Goal: Task Accomplishment & Management: Manage account settings

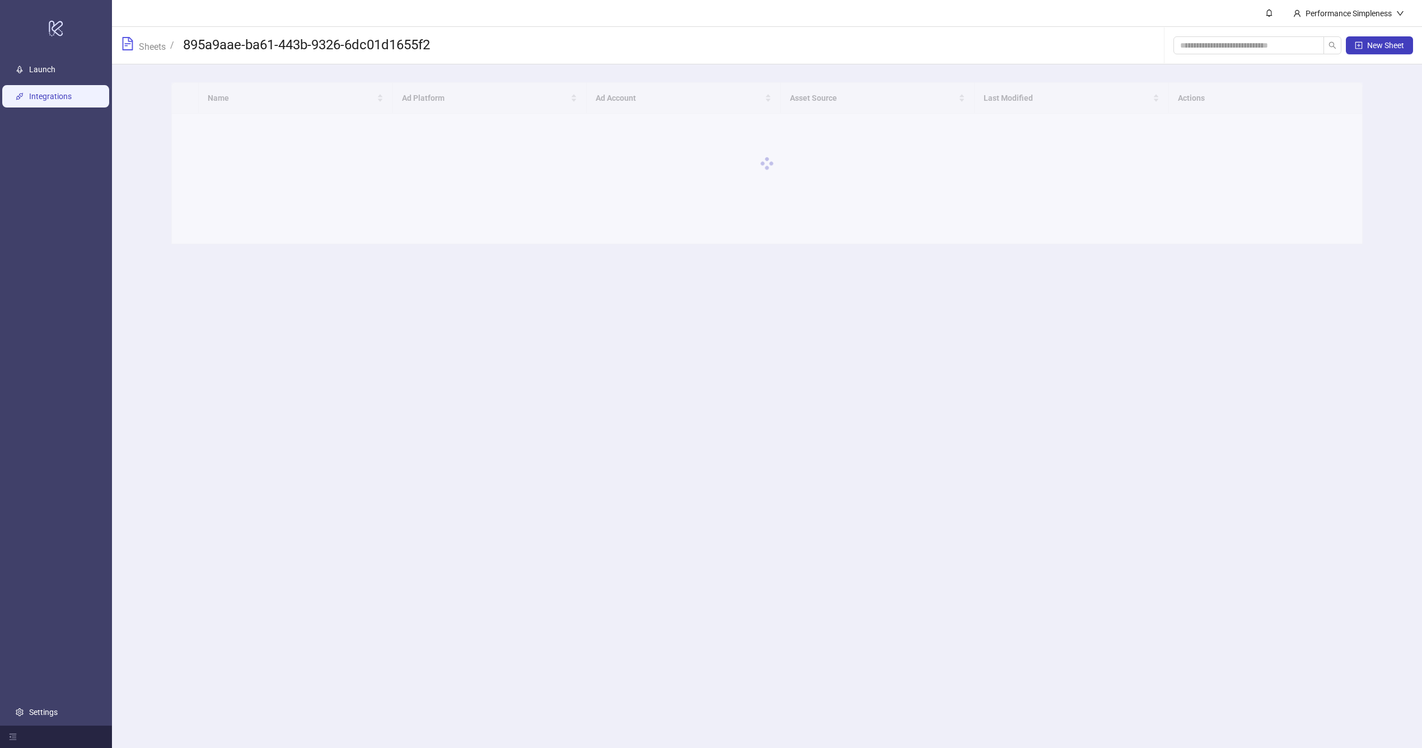
click at [72, 101] on link "Integrations" at bounding box center [50, 96] width 43 height 9
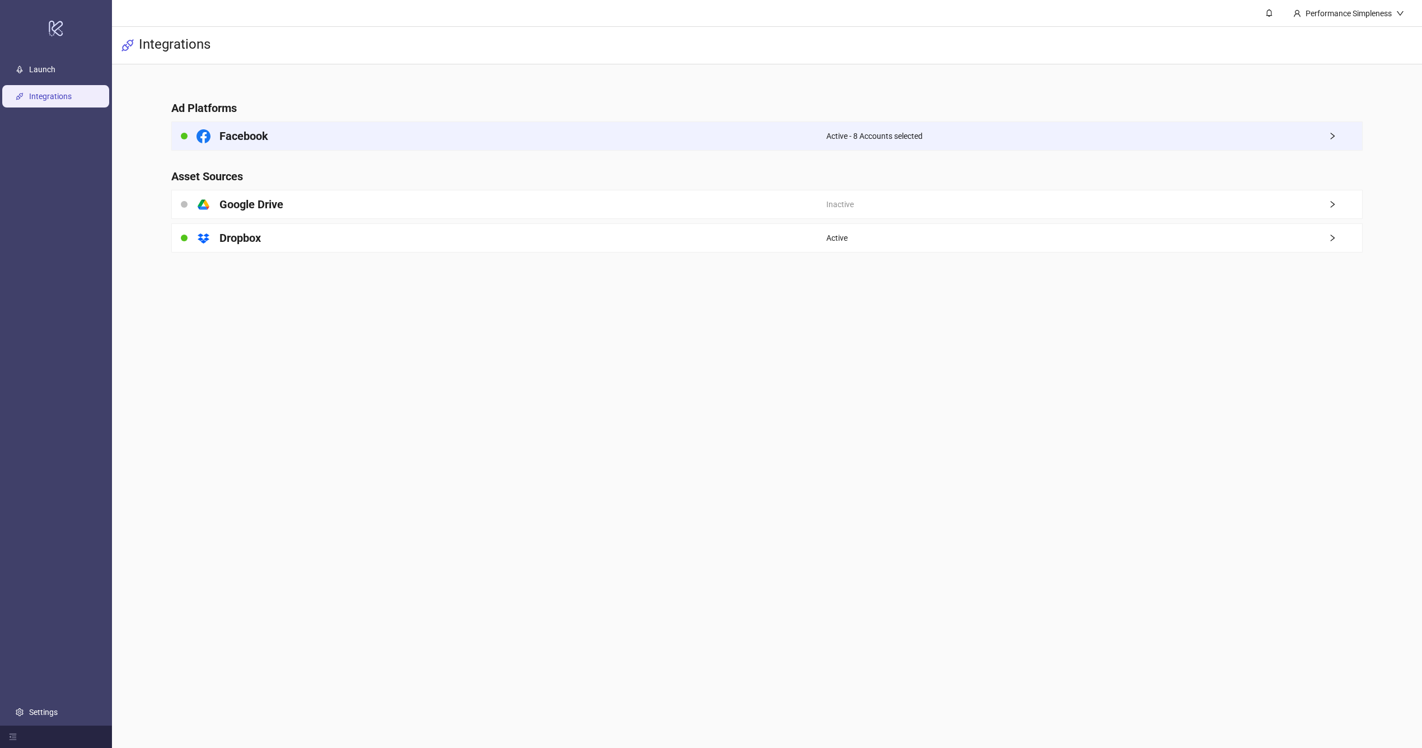
click at [1221, 143] on div "Active - 8 Accounts selected" at bounding box center [1094, 136] width 536 height 28
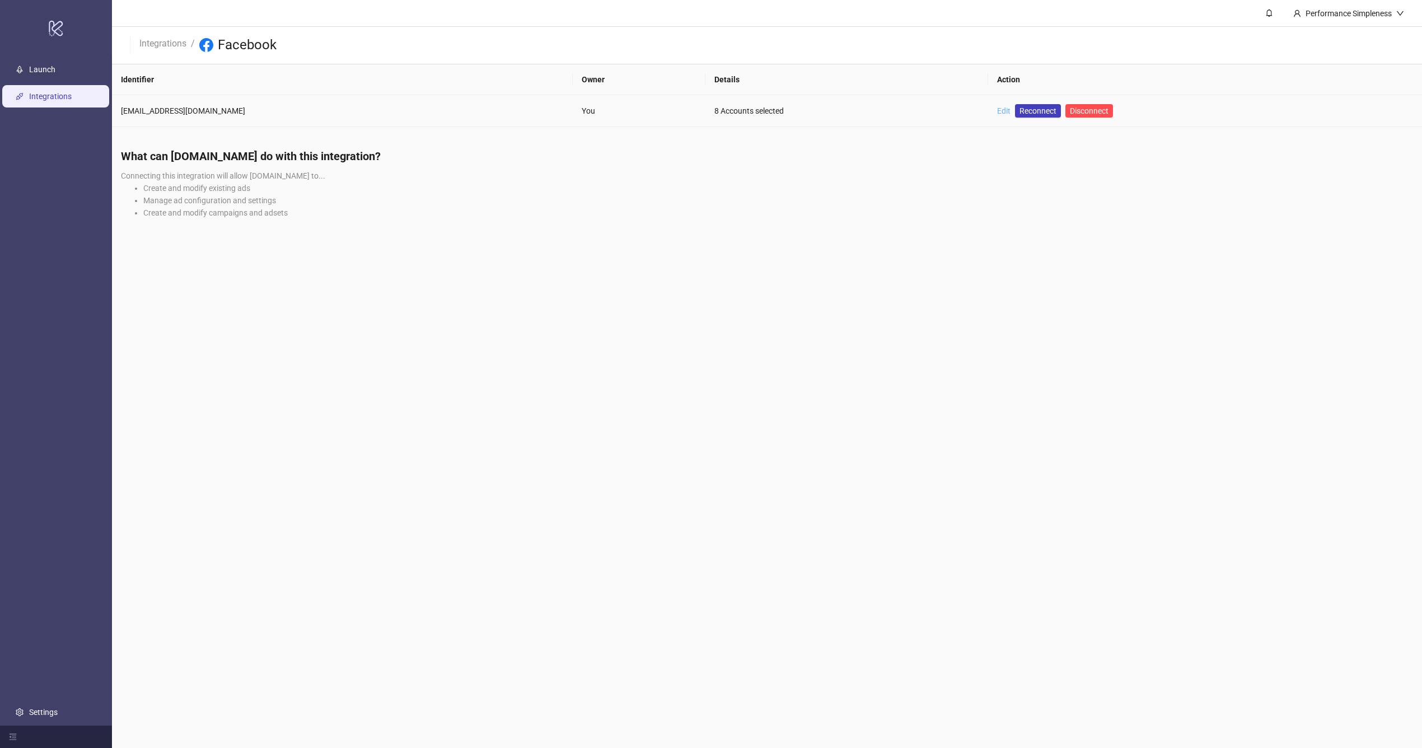
click at [997, 109] on link "Edit" at bounding box center [1003, 110] width 13 height 9
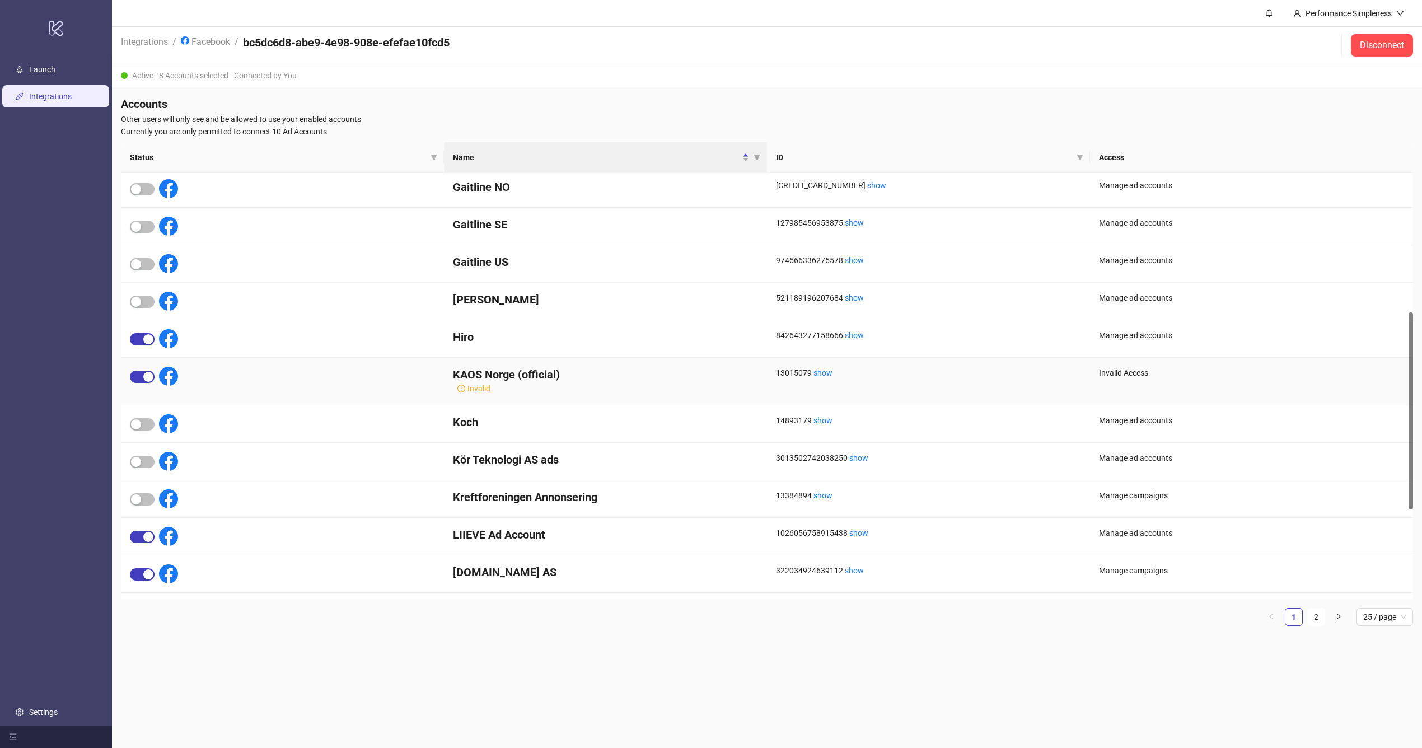
scroll to position [303, 0]
click at [138, 375] on span "button" at bounding box center [142, 376] width 25 height 12
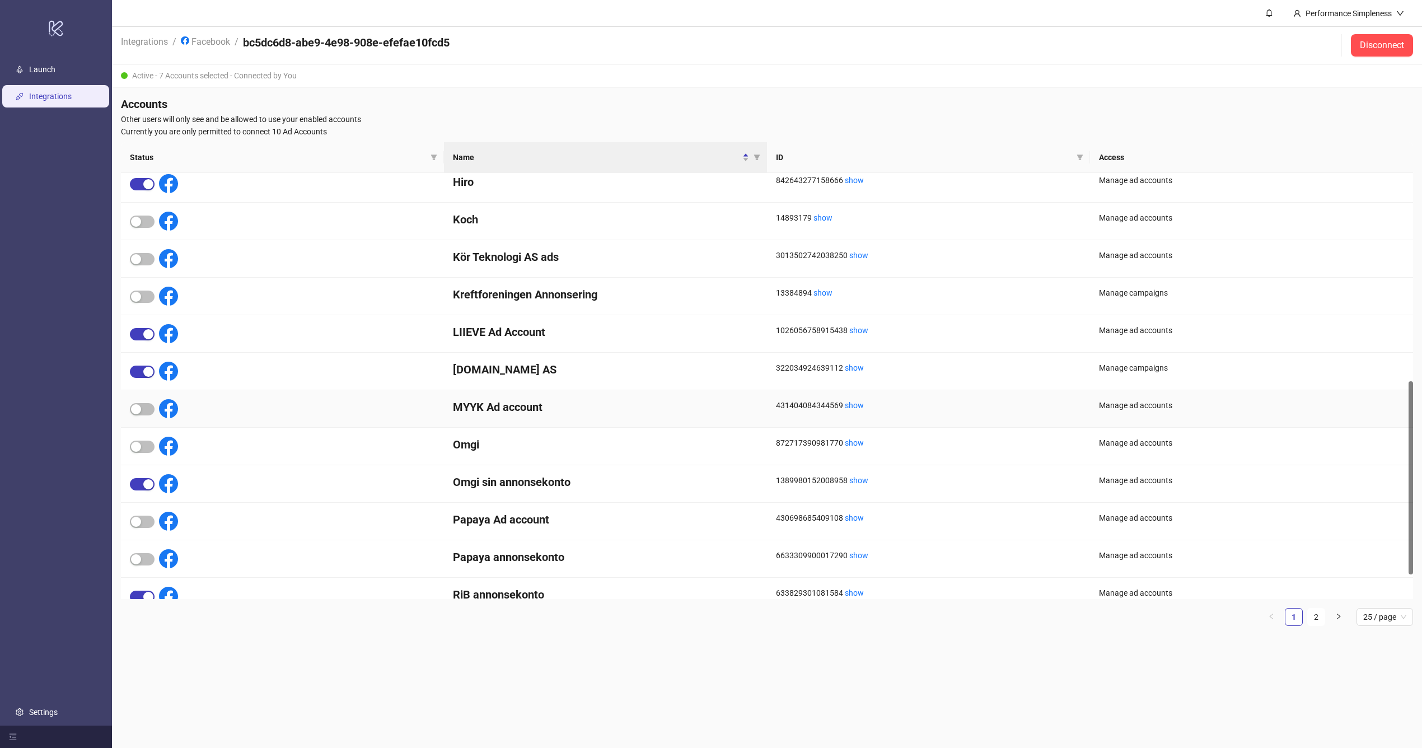
scroll to position [512, 0]
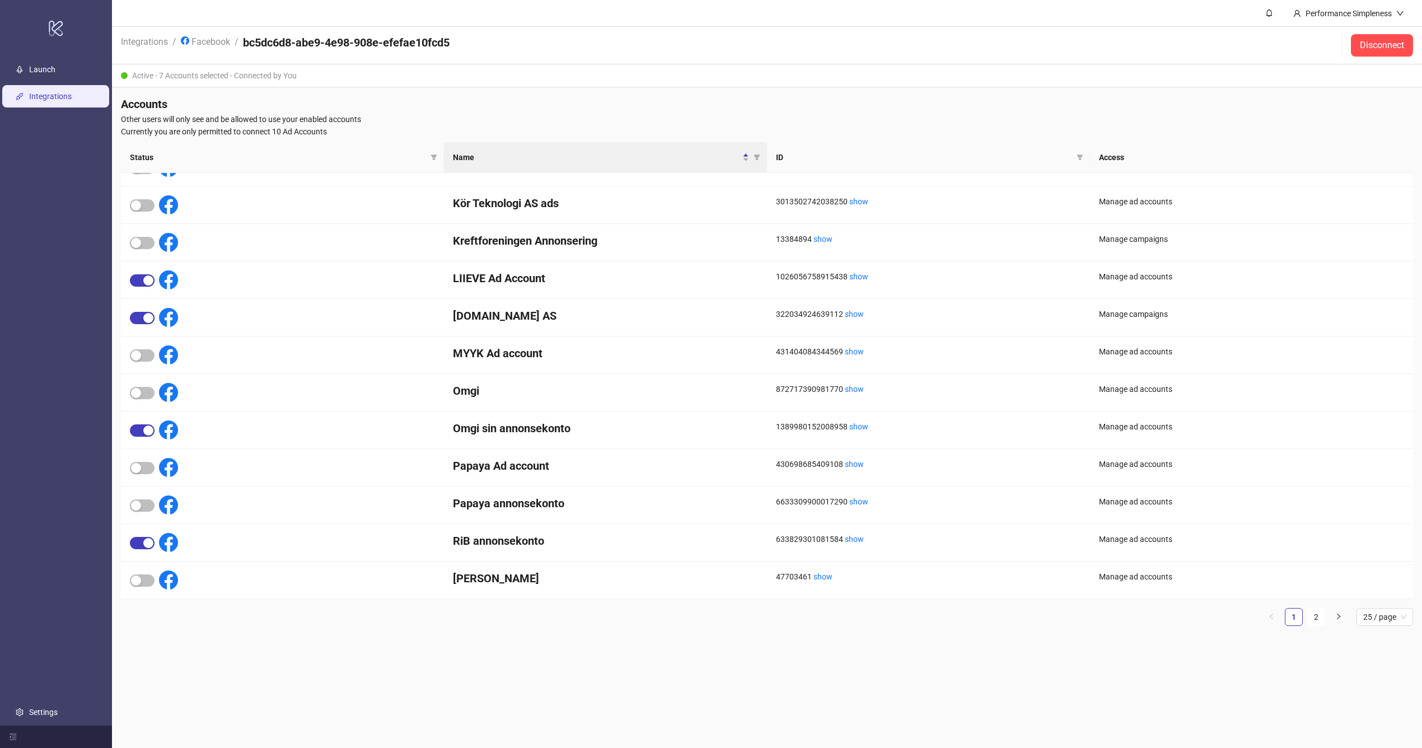
click at [1314, 628] on div "Status Name ID Access Koch 14893179 show Manage ad accounts Kör Teknologi AS ad…" at bounding box center [767, 388] width 1292 height 493
click at [1318, 613] on link "2" at bounding box center [1316, 616] width 17 height 17
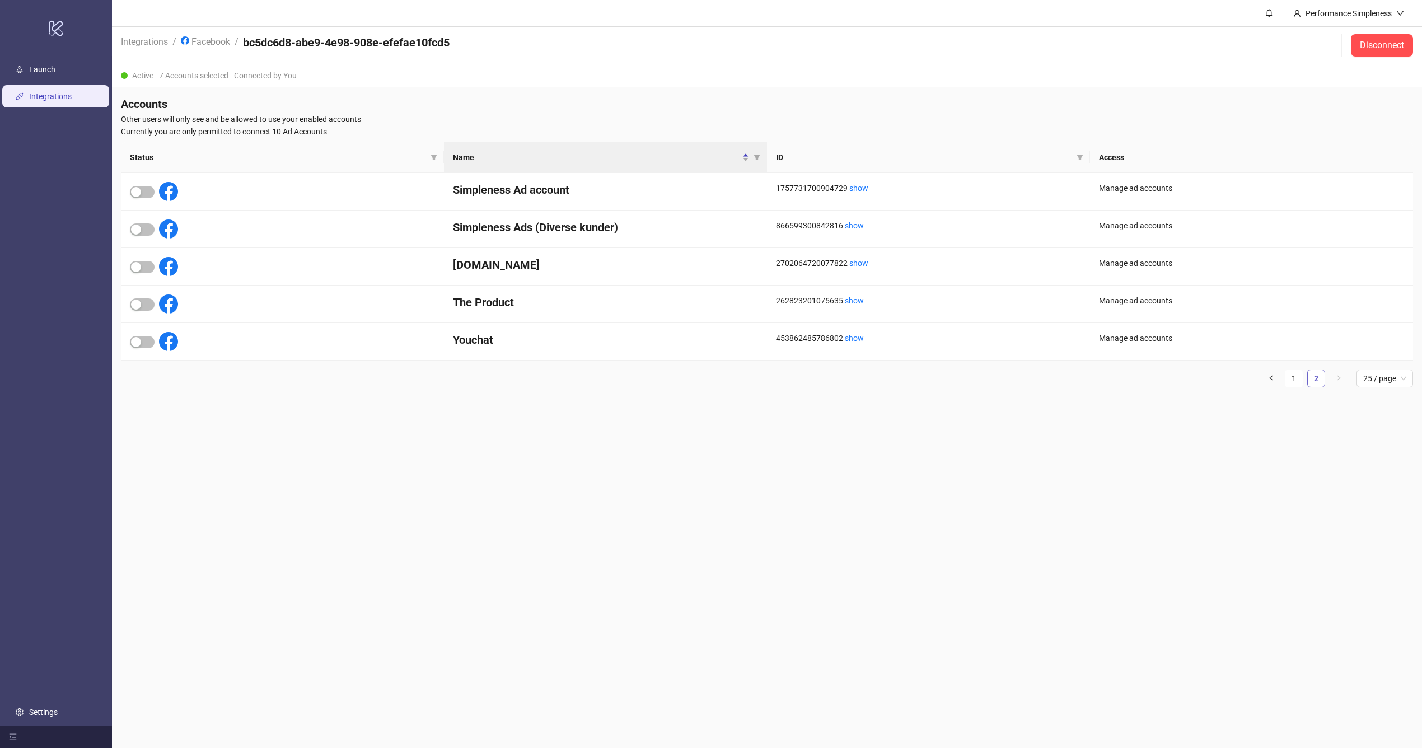
scroll to position [0, 0]
click at [1297, 379] on link "1" at bounding box center [1293, 378] width 17 height 17
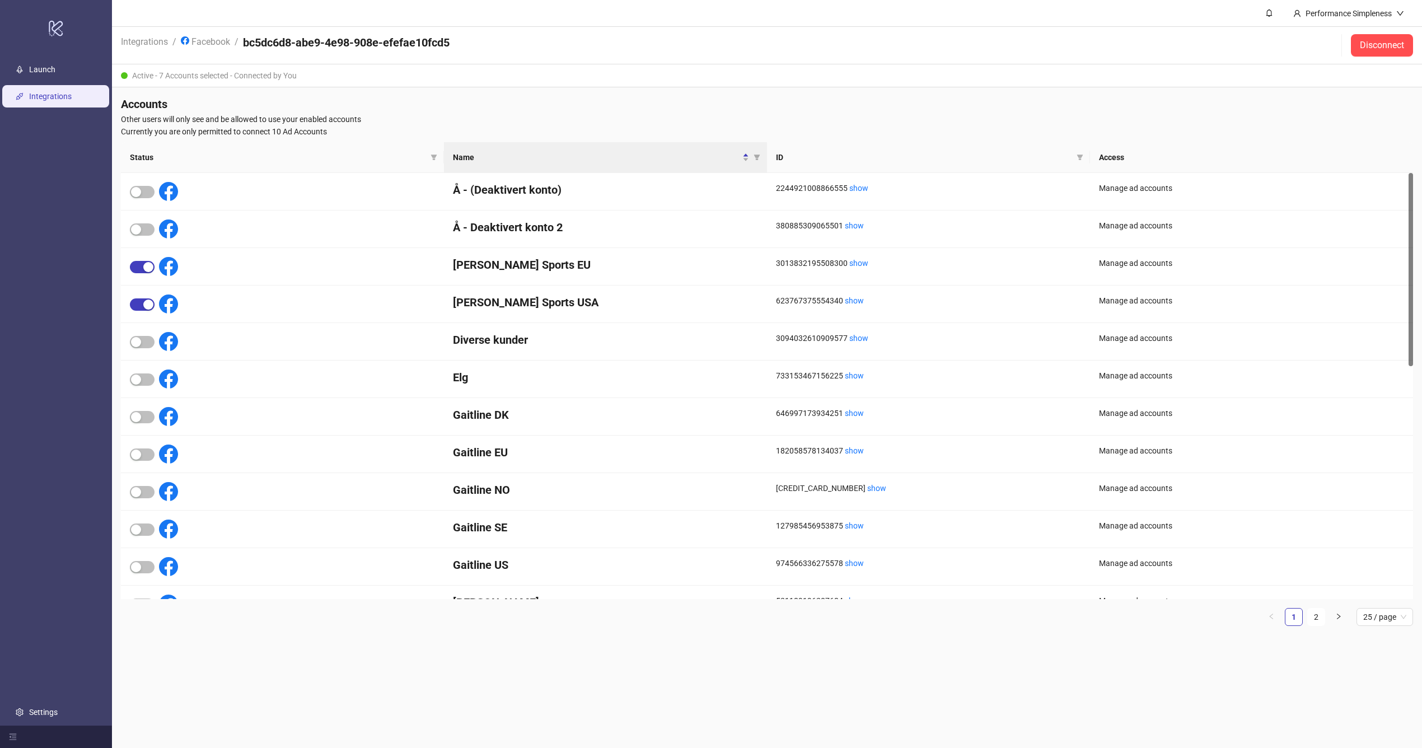
click at [35, 700] on ul "Launch Integrations Settings" at bounding box center [56, 390] width 112 height 669
click at [32, 711] on link "Settings" at bounding box center [43, 712] width 29 height 9
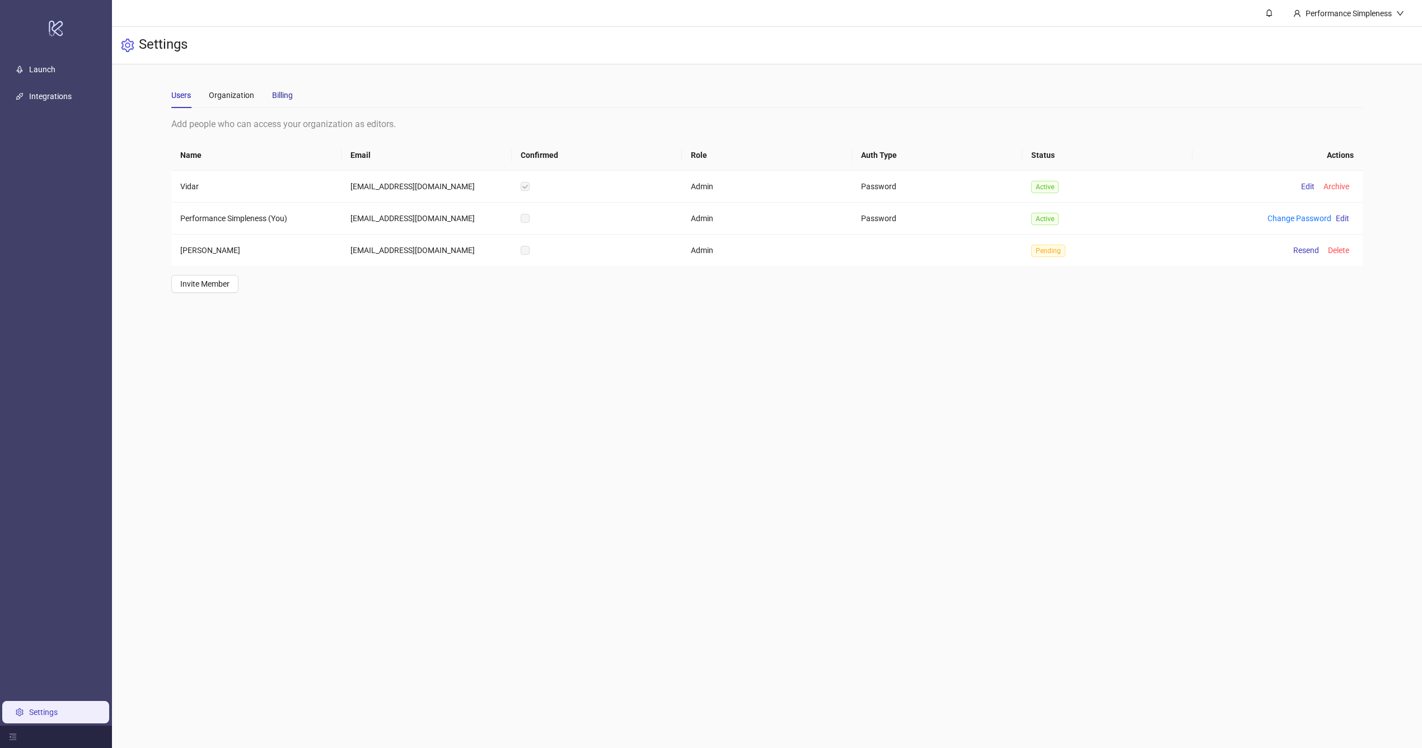
click at [277, 97] on div "Billing" at bounding box center [282, 95] width 21 height 12
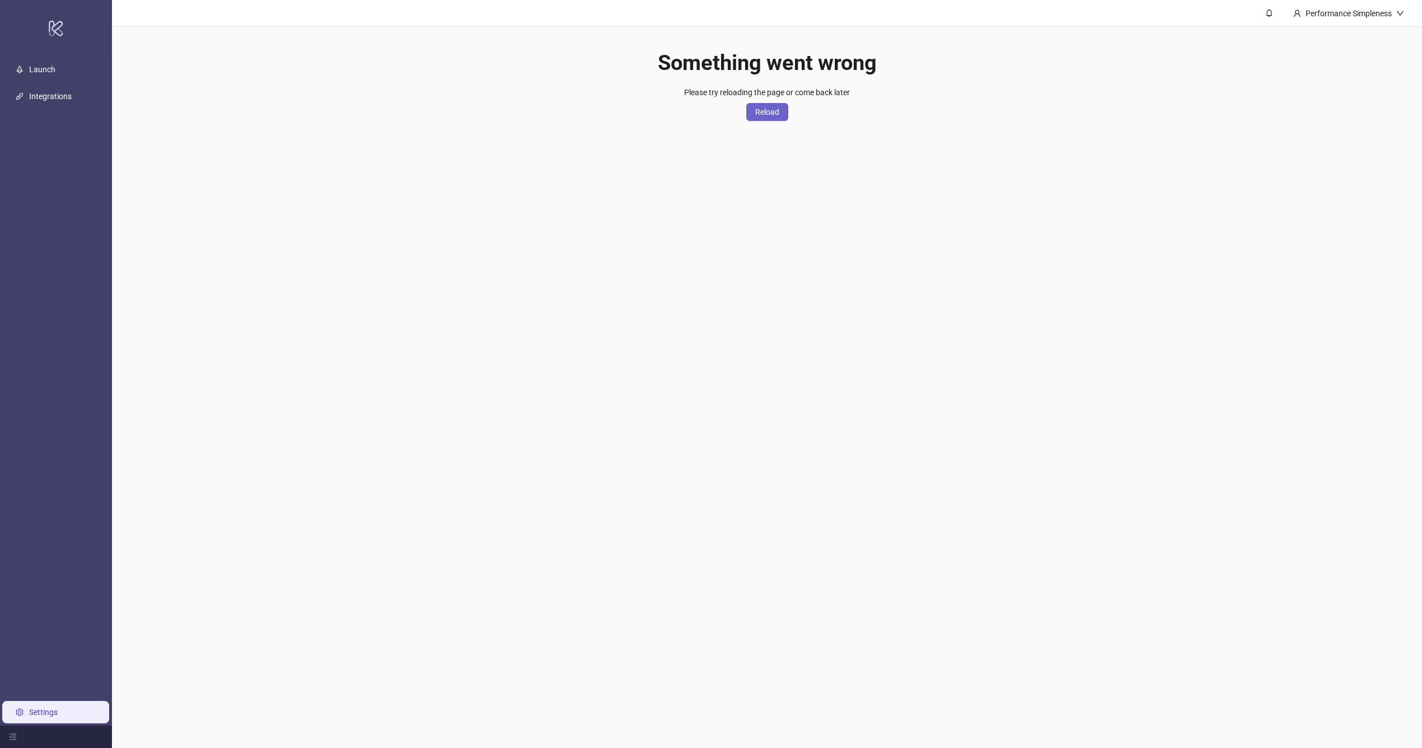
click at [770, 109] on span "Reload" at bounding box center [767, 111] width 24 height 9
click at [58, 709] on link "Settings" at bounding box center [43, 712] width 29 height 9
click at [29, 708] on link "Settings" at bounding box center [43, 712] width 29 height 9
click at [29, 711] on link "Settings" at bounding box center [43, 712] width 29 height 9
click at [44, 92] on link "Integrations" at bounding box center [50, 96] width 43 height 9
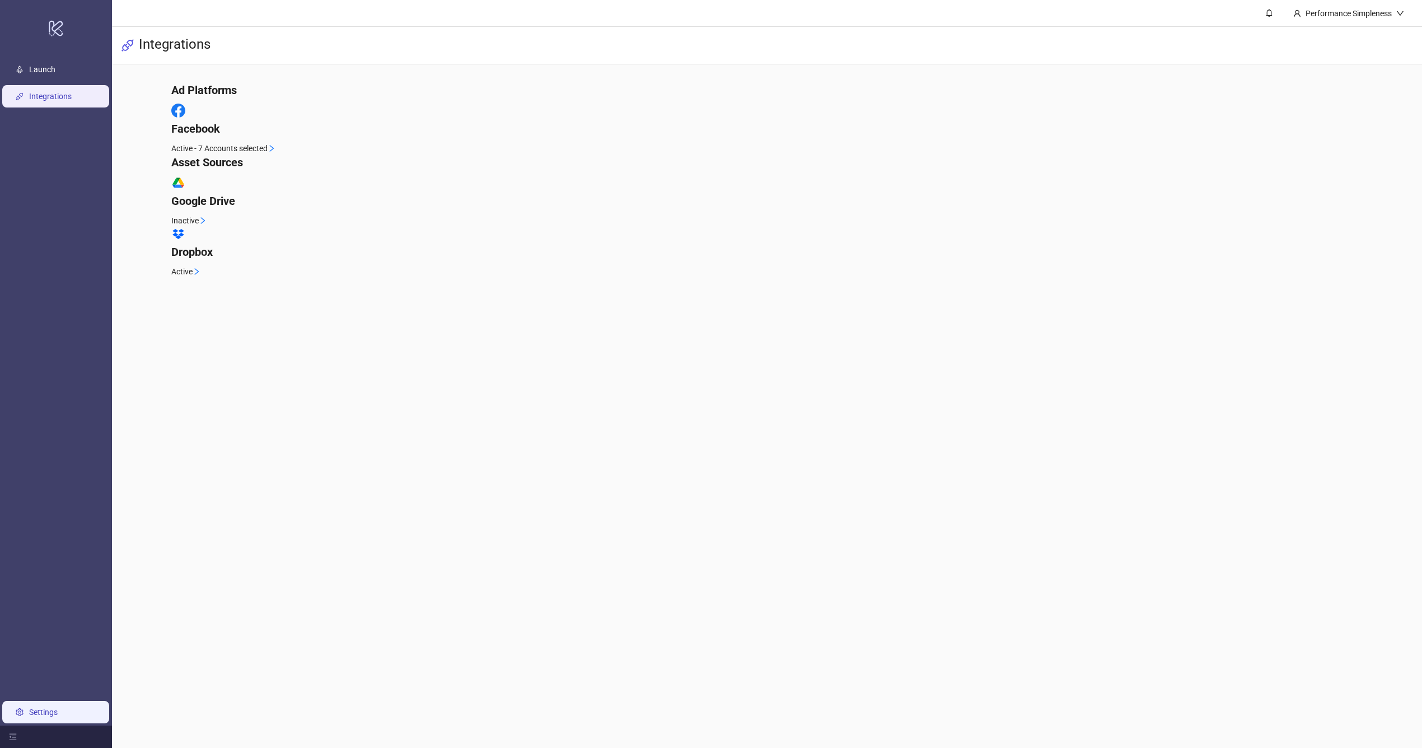
click at [55, 713] on link "Settings" at bounding box center [43, 712] width 29 height 9
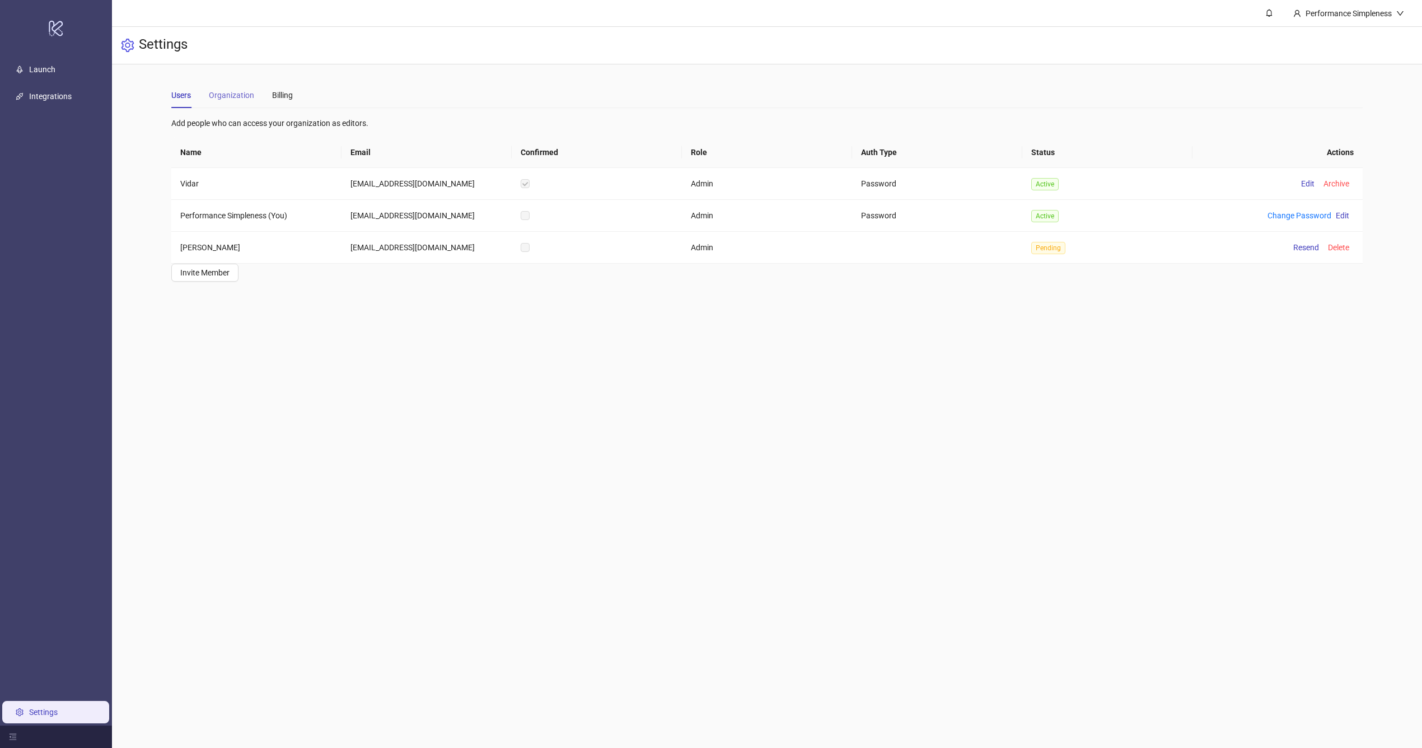
click at [230, 82] on div "Organization" at bounding box center [231, 95] width 45 height 26
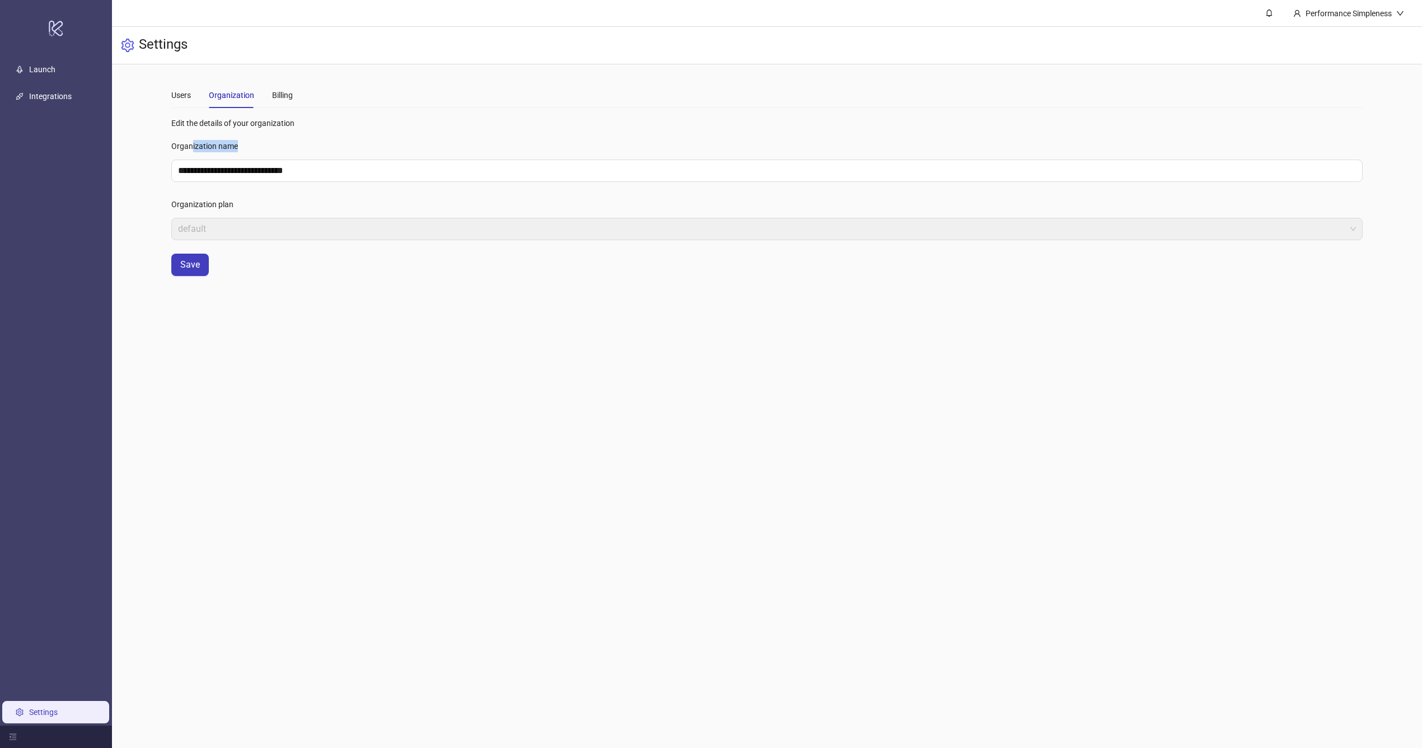
drag, startPoint x: 242, startPoint y: 160, endPoint x: 192, endPoint y: 151, distance: 51.3
click at [192, 151] on div "Organization name" at bounding box center [766, 148] width 1191 height 22
drag, startPoint x: 233, startPoint y: 174, endPoint x: 175, endPoint y: 161, distance: 59.1
click at [177, 162] on input "**********" at bounding box center [766, 171] width 1191 height 22
type input "**********"
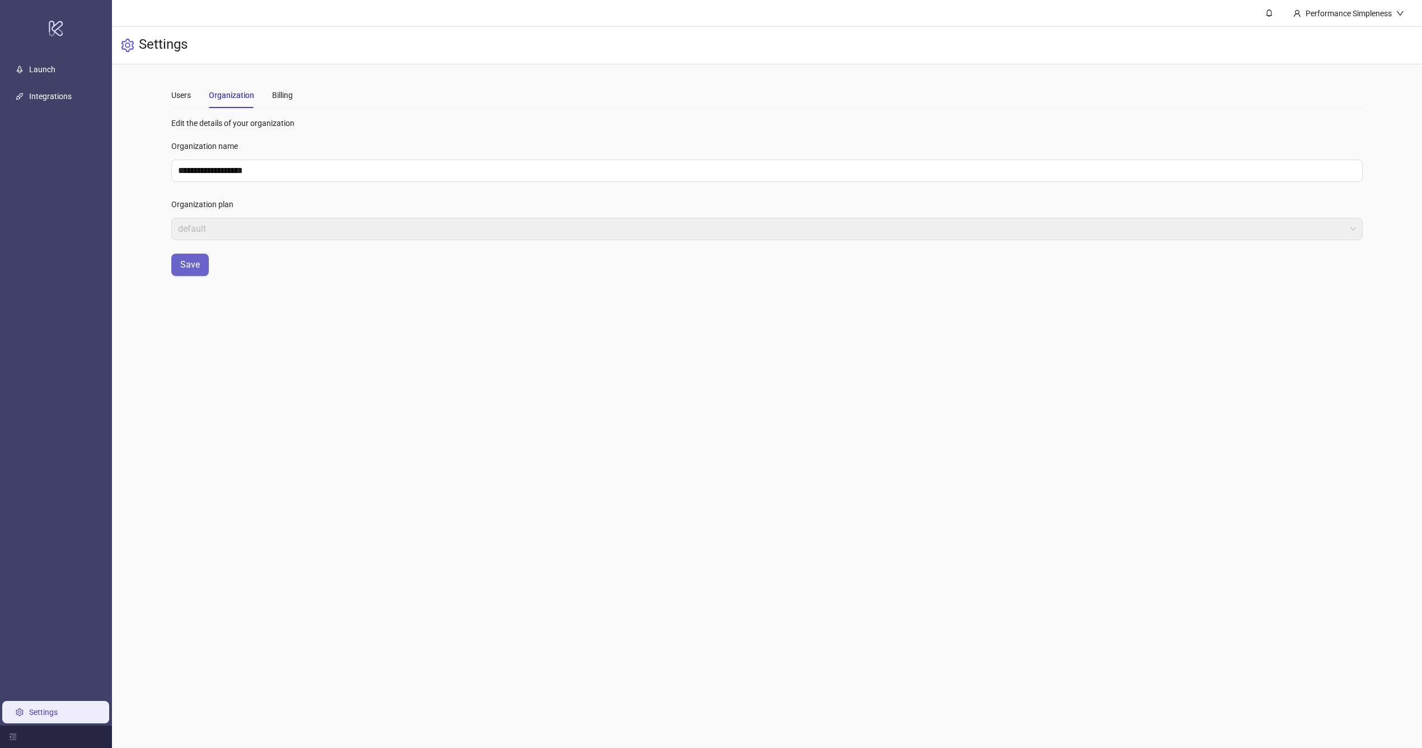
click at [188, 269] on span "Save" at bounding box center [190, 265] width 20 height 10
click at [279, 85] on div "Billing" at bounding box center [282, 95] width 21 height 26
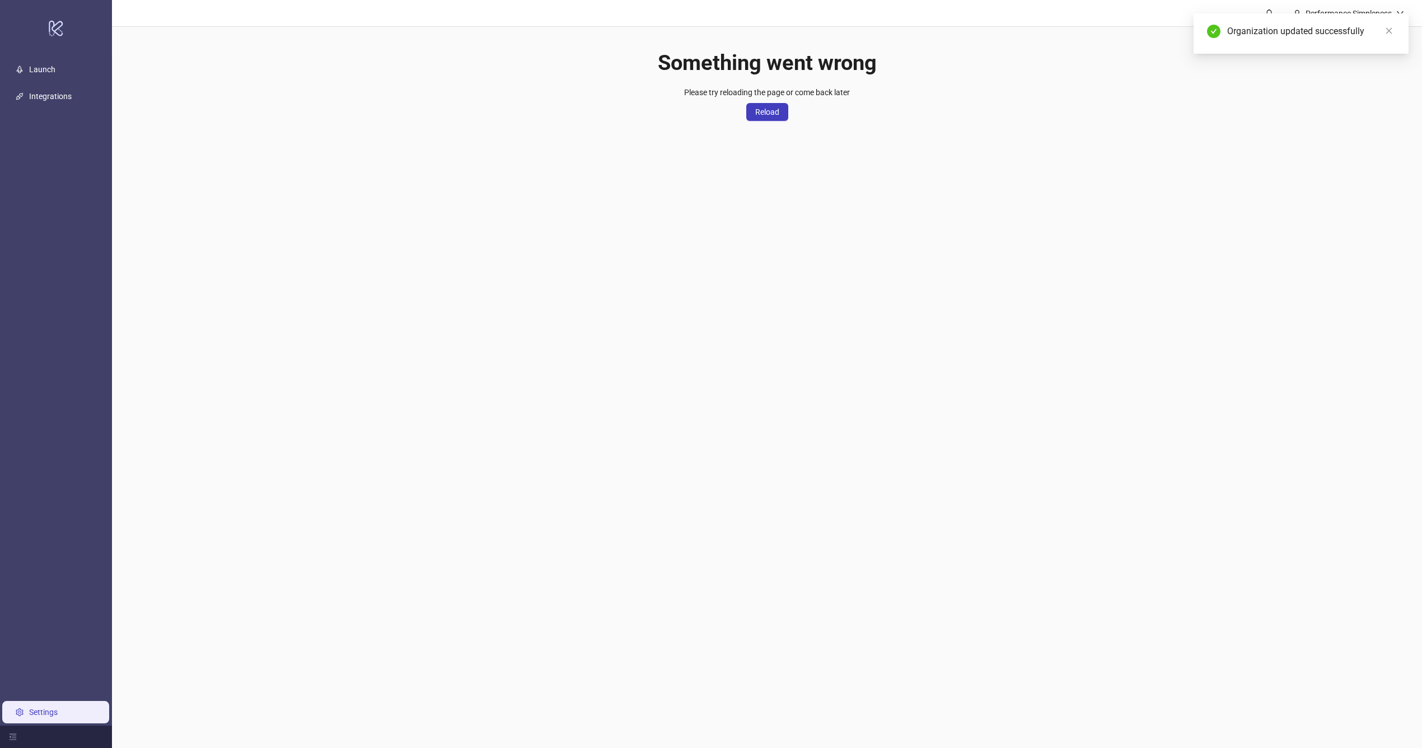
click at [39, 708] on link "Settings" at bounding box center [43, 712] width 29 height 9
click at [65, 92] on link "Integrations" at bounding box center [50, 96] width 43 height 9
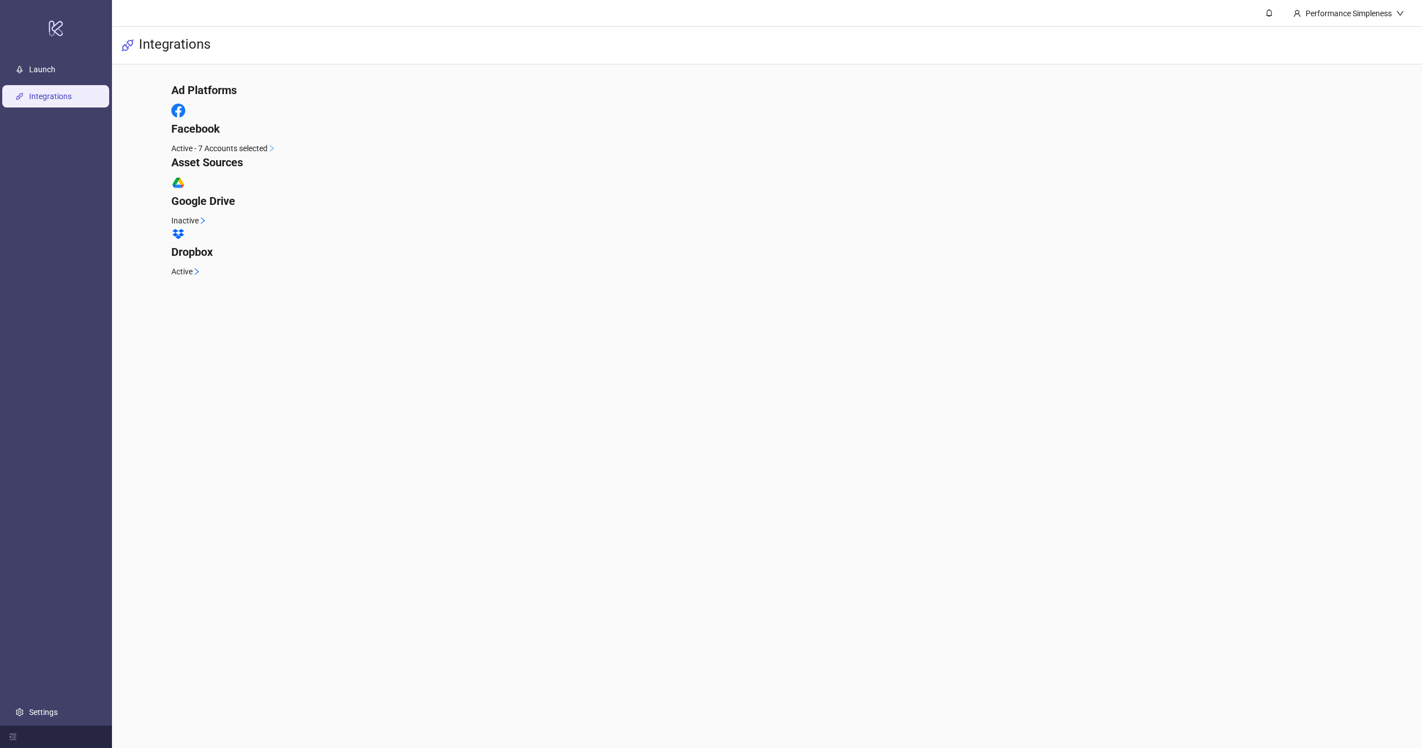
click at [204, 137] on div "Facebook" at bounding box center [766, 120] width 1191 height 33
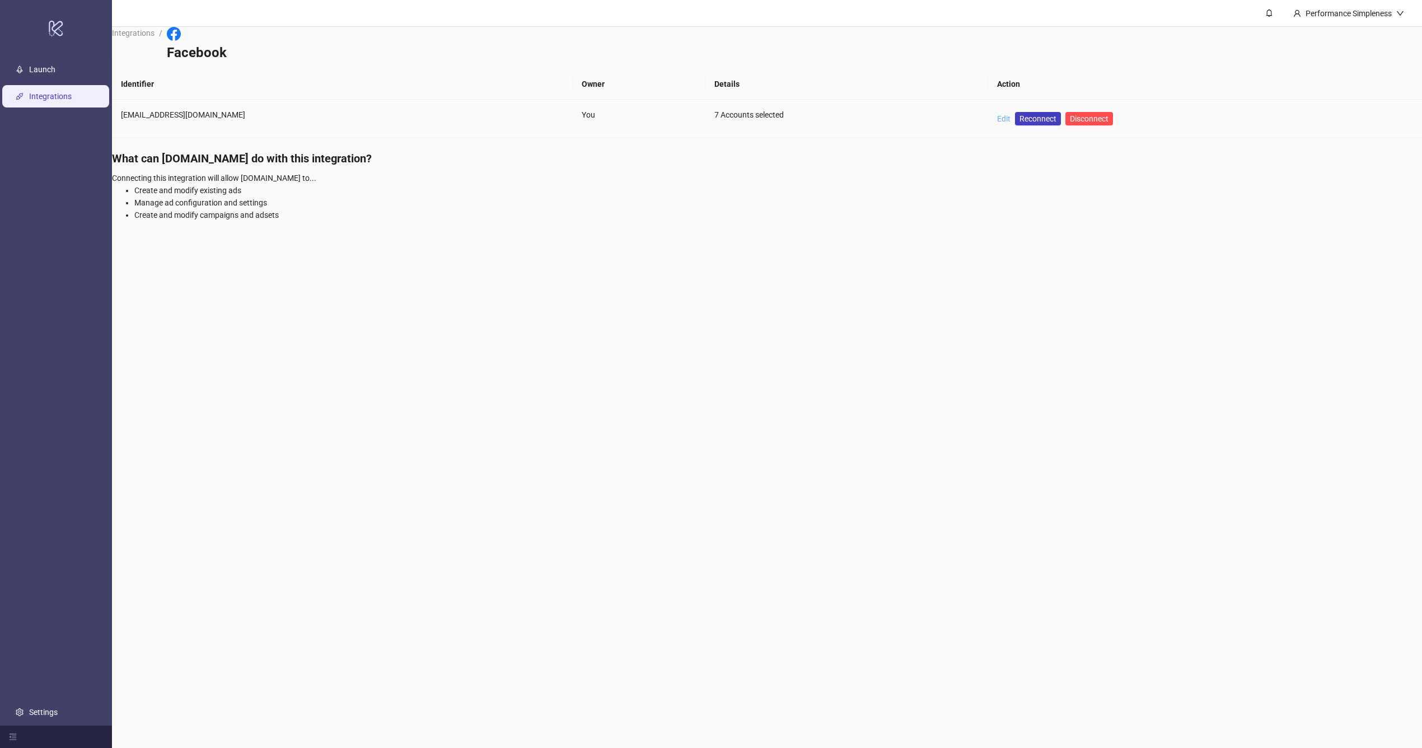
click at [997, 114] on link "Edit" at bounding box center [1003, 118] width 13 height 9
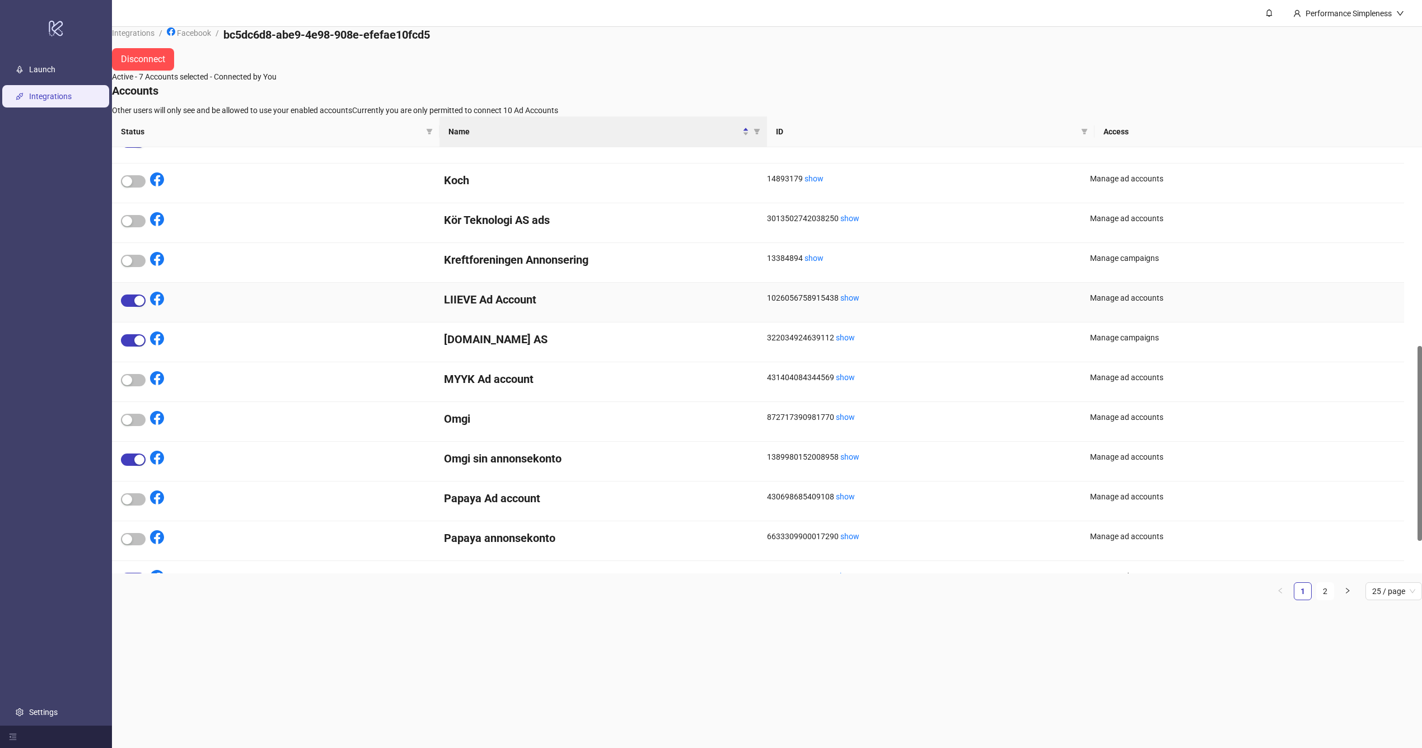
scroll to position [512, 0]
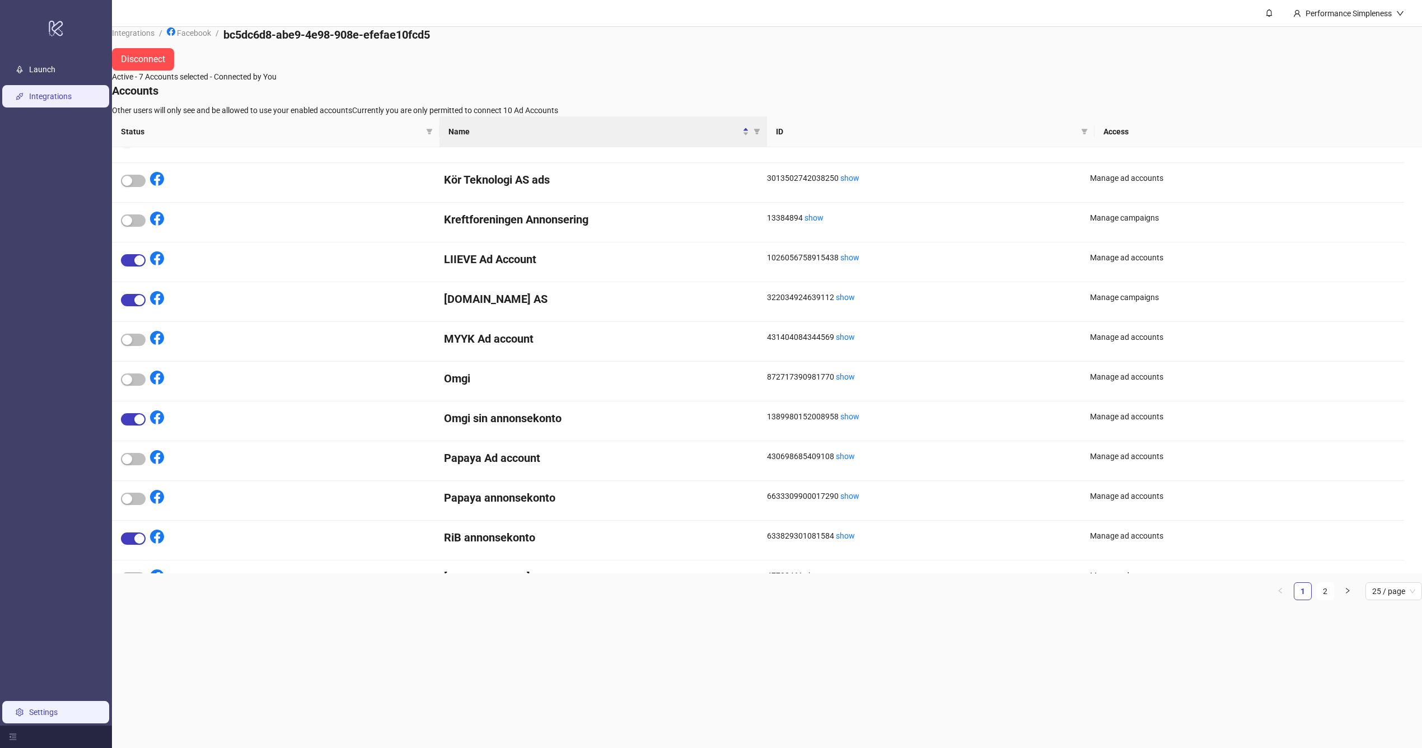
click at [58, 708] on link "Settings" at bounding box center [43, 712] width 29 height 9
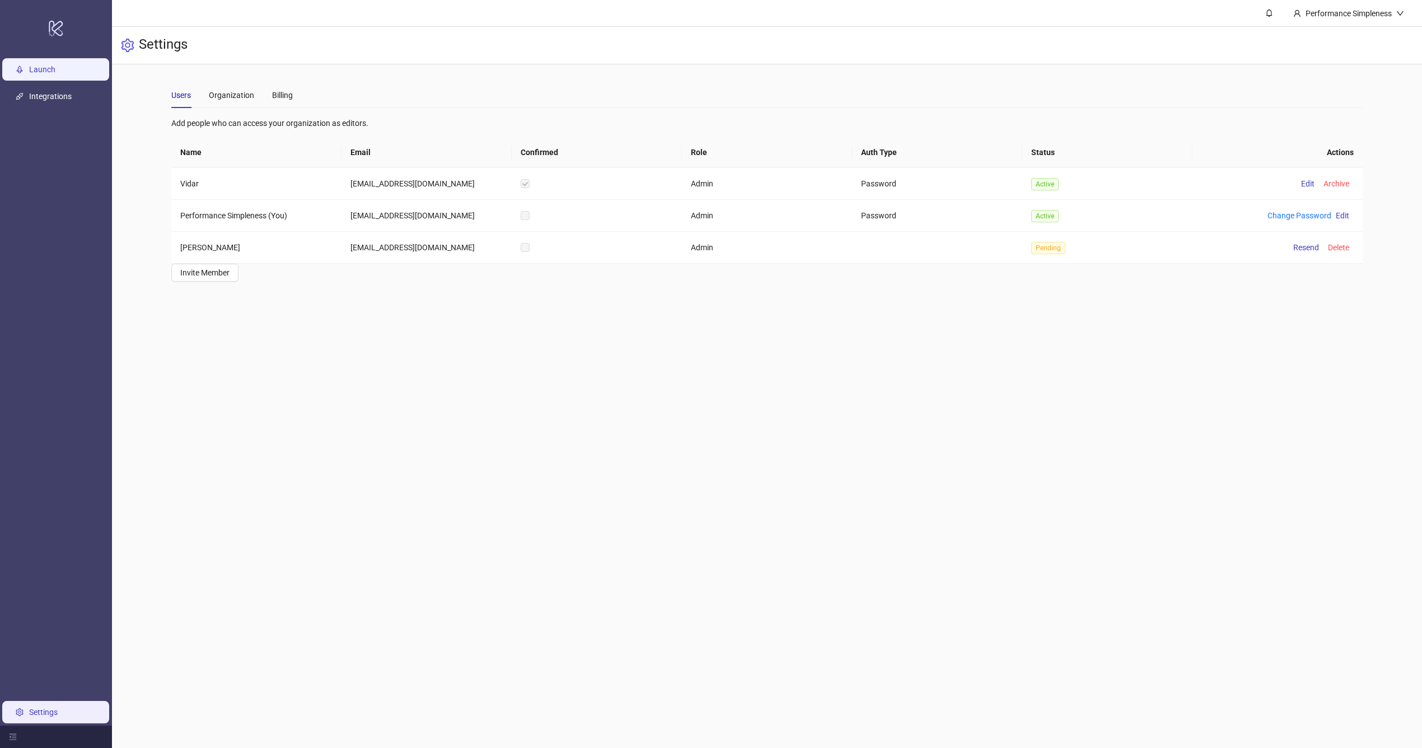
click at [55, 74] on link "Launch" at bounding box center [42, 69] width 26 height 9
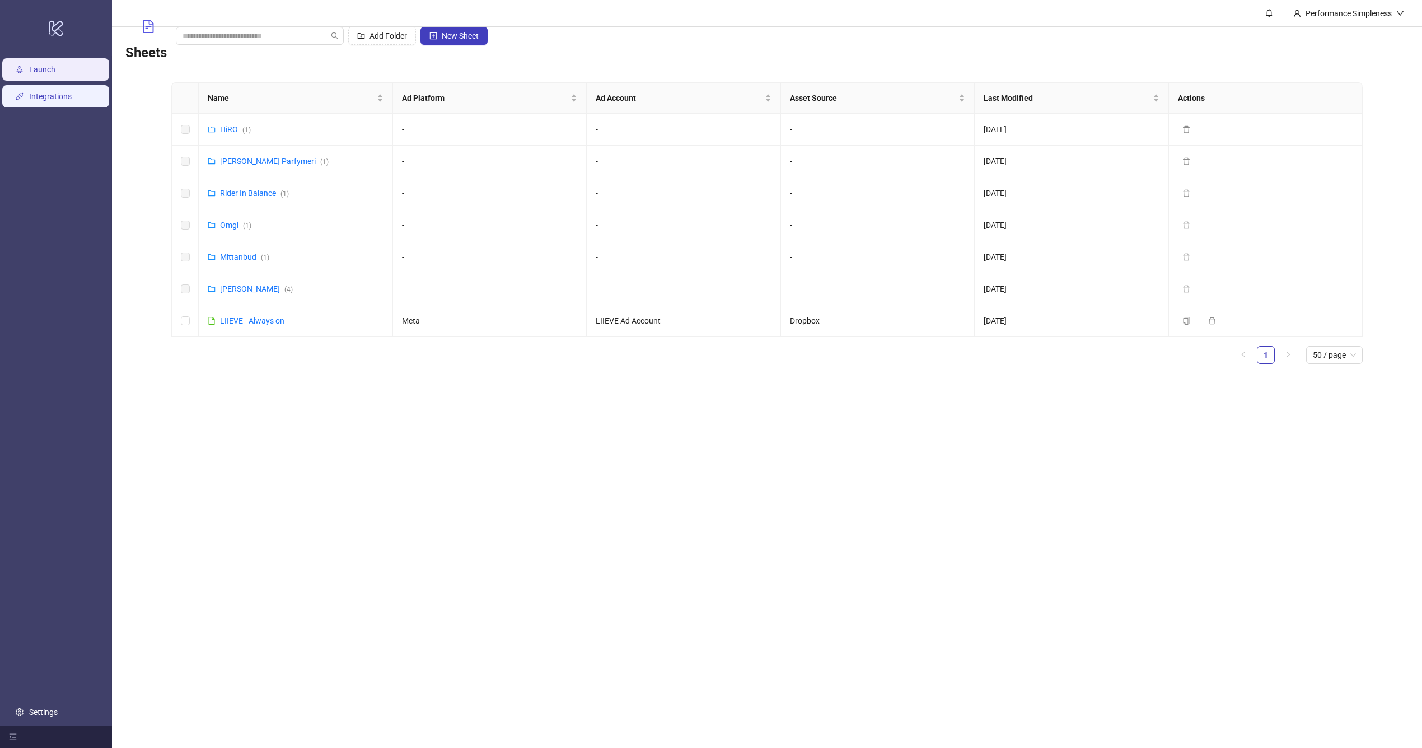
click at [72, 100] on link "Integrations" at bounding box center [50, 96] width 43 height 9
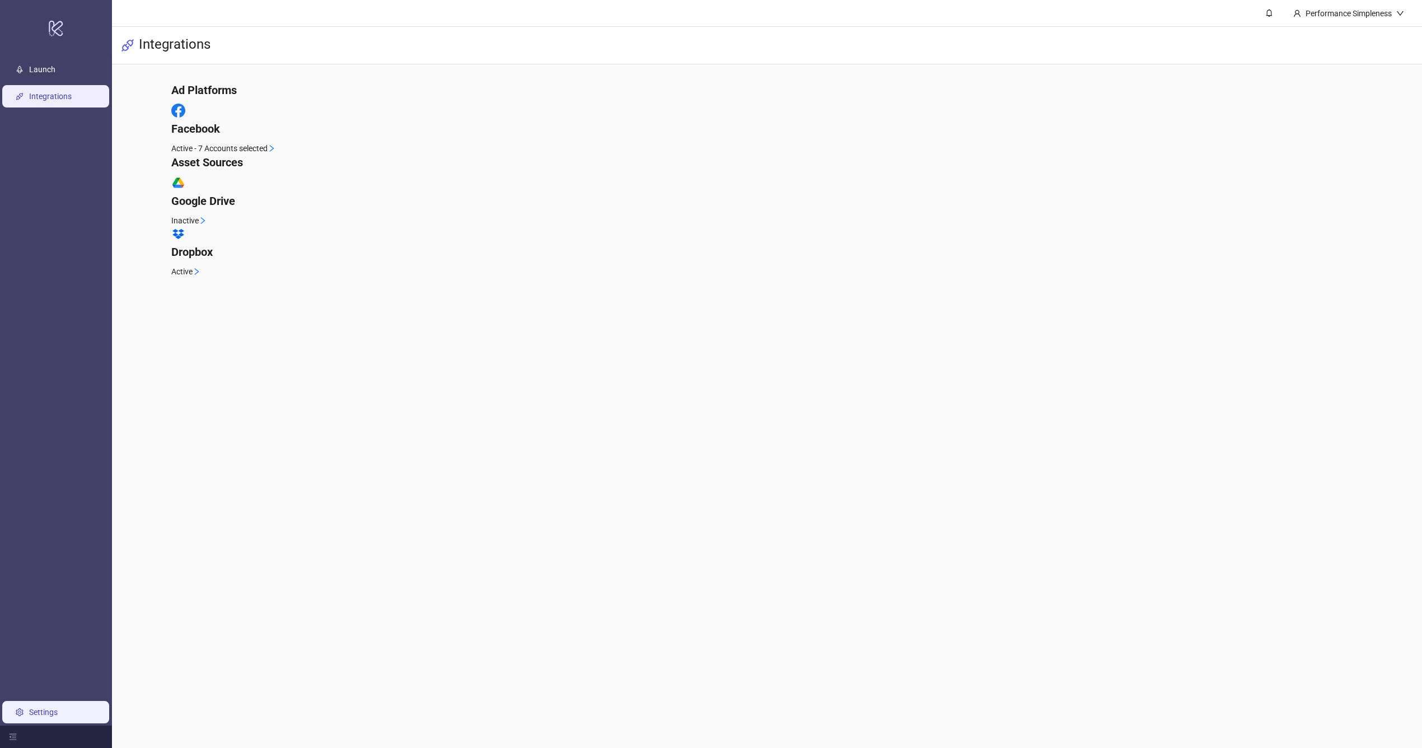
click at [58, 716] on link "Settings" at bounding box center [43, 712] width 29 height 9
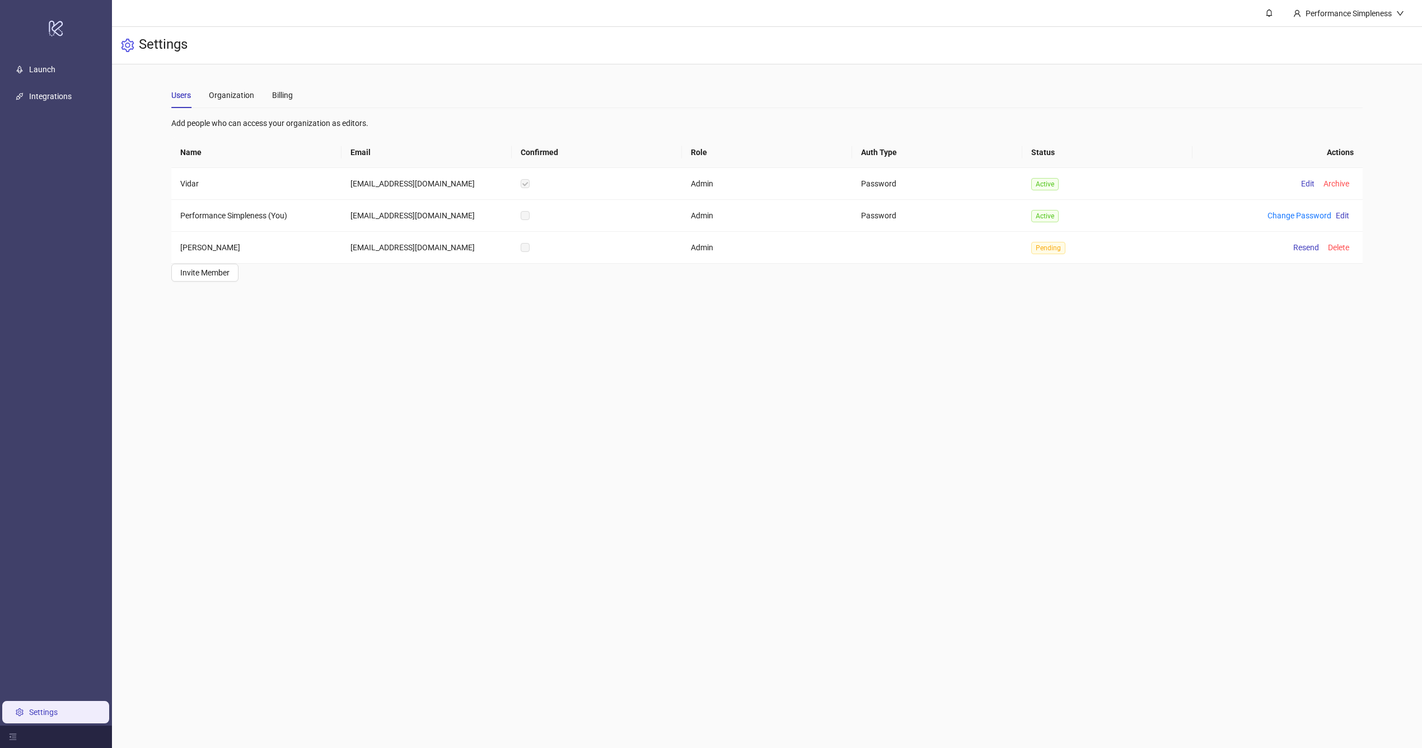
click at [444, 298] on main "Users Organization Billing Add people who can access your organization as edito…" at bounding box center [766, 181] width 1209 height 235
click at [240, 101] on div "Organization" at bounding box center [231, 95] width 45 height 12
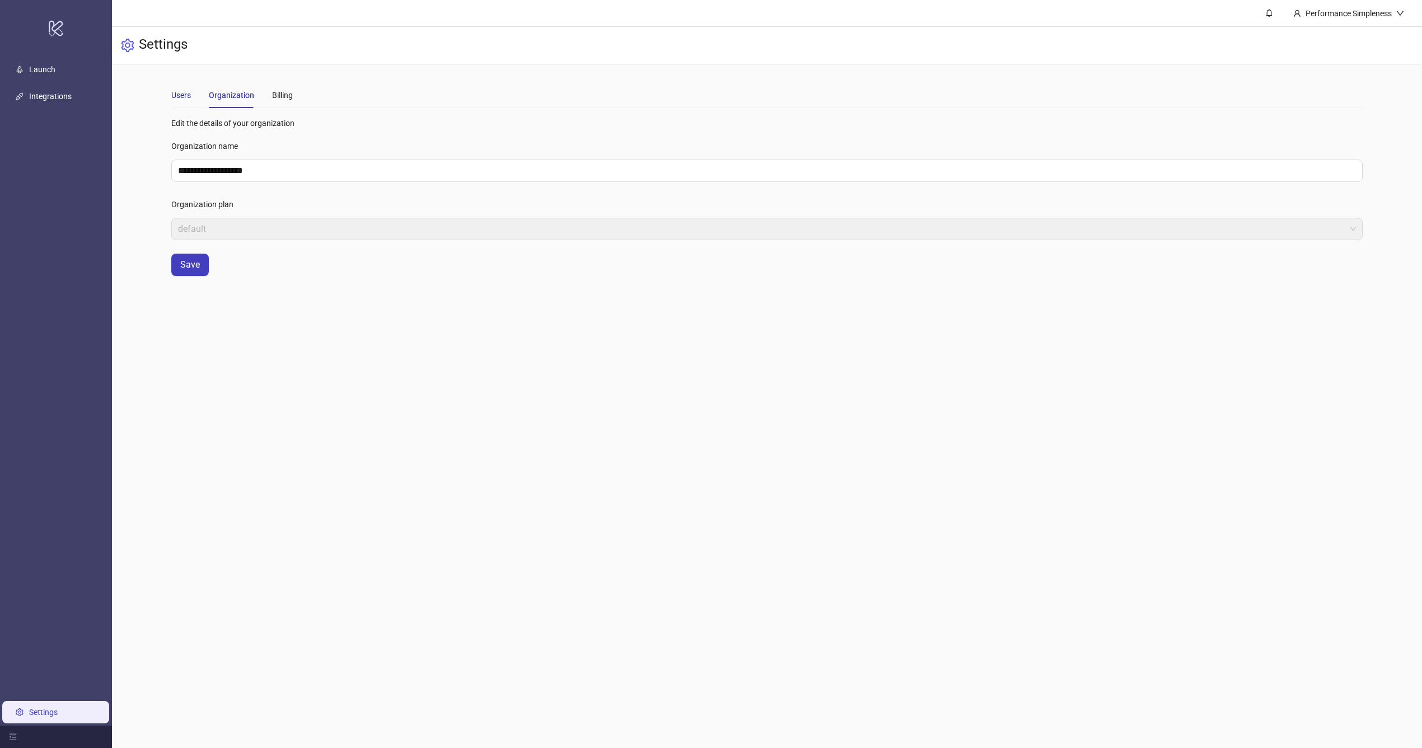
click at [182, 92] on div "Users" at bounding box center [181, 95] width 20 height 12
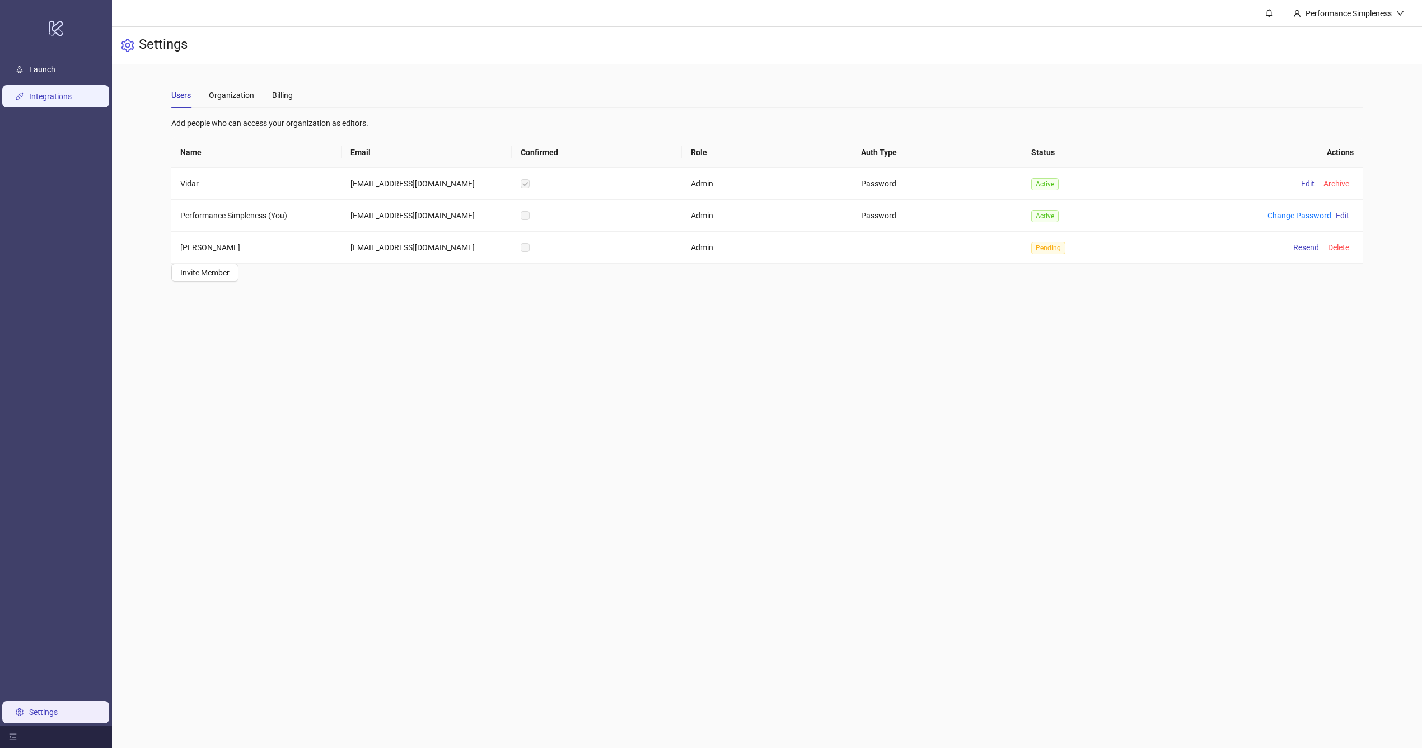
click at [72, 93] on link "Integrations" at bounding box center [50, 96] width 43 height 9
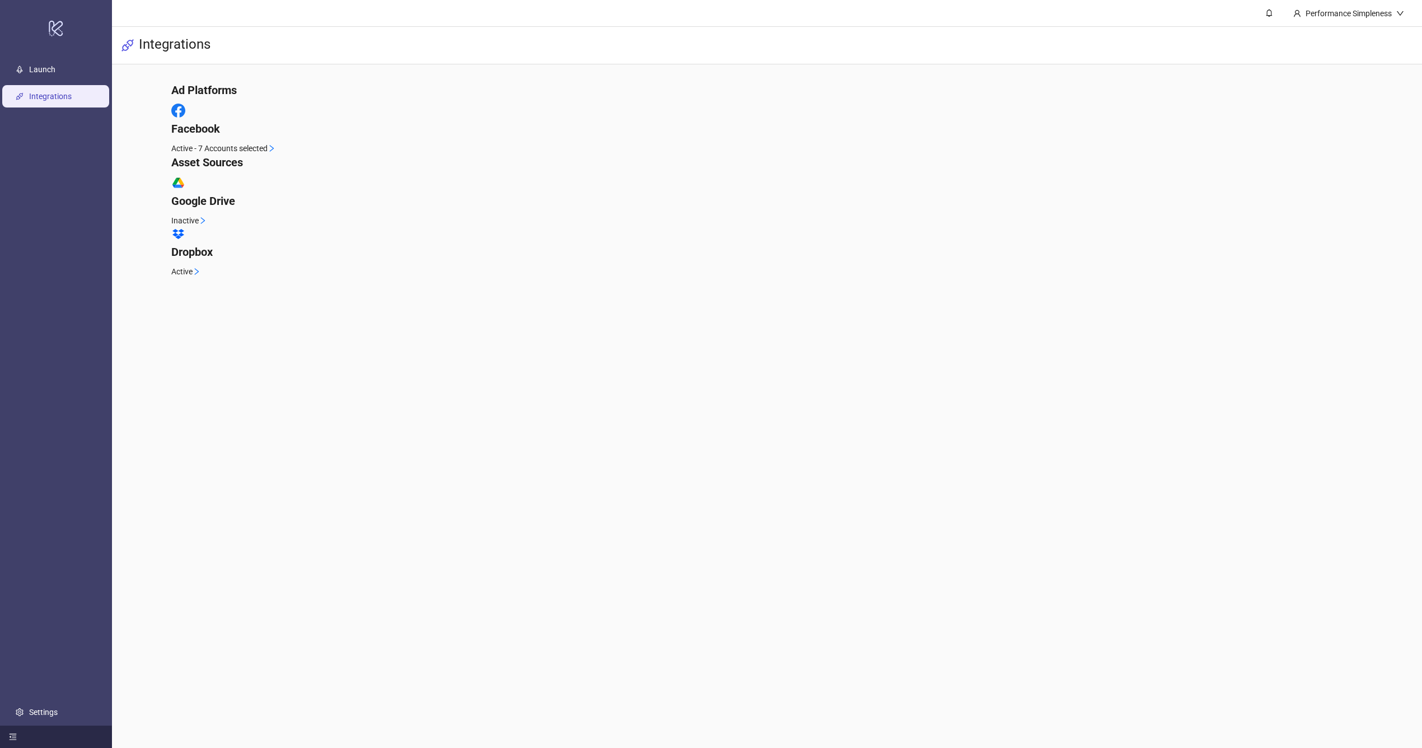
click at [16, 734] on icon "menu-fold" at bounding box center [13, 737] width 7 height 6
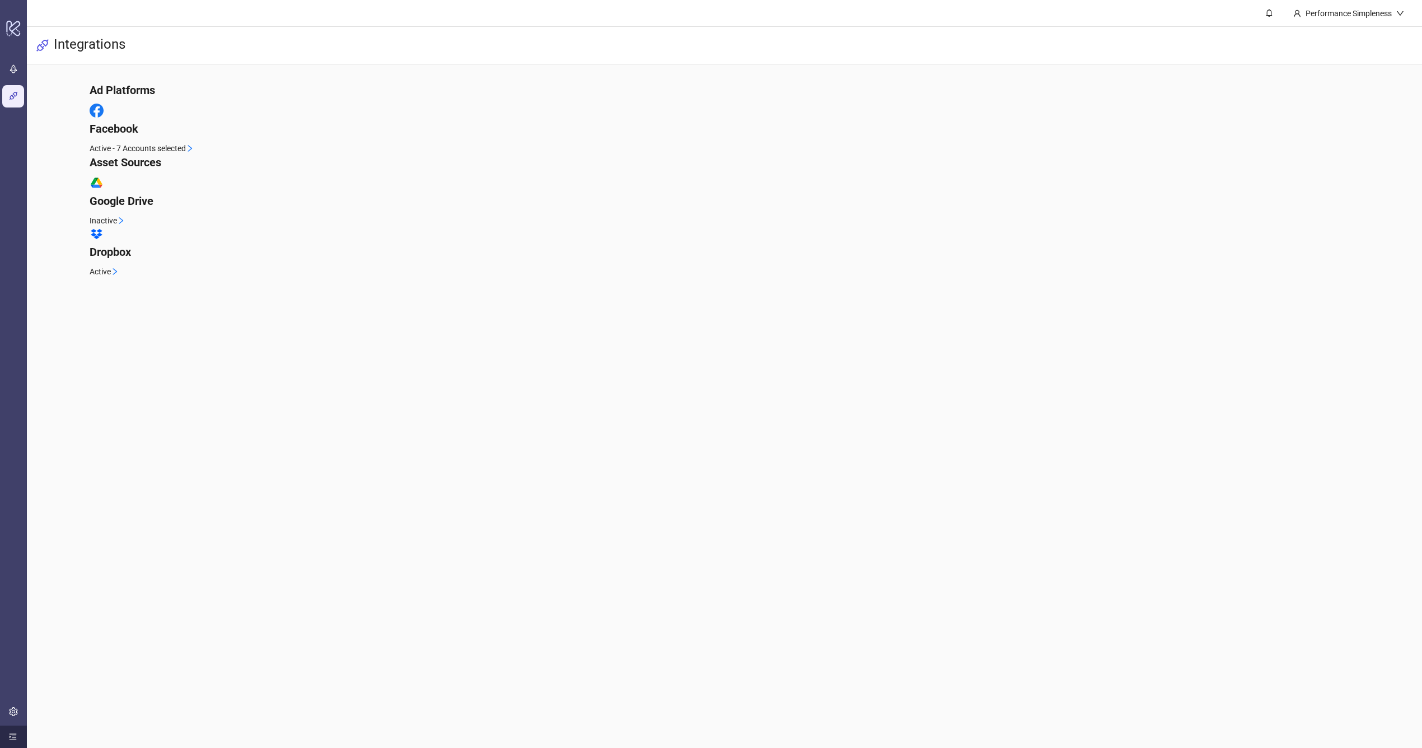
click at [16, 734] on icon "menu-unfold" at bounding box center [13, 737] width 7 height 6
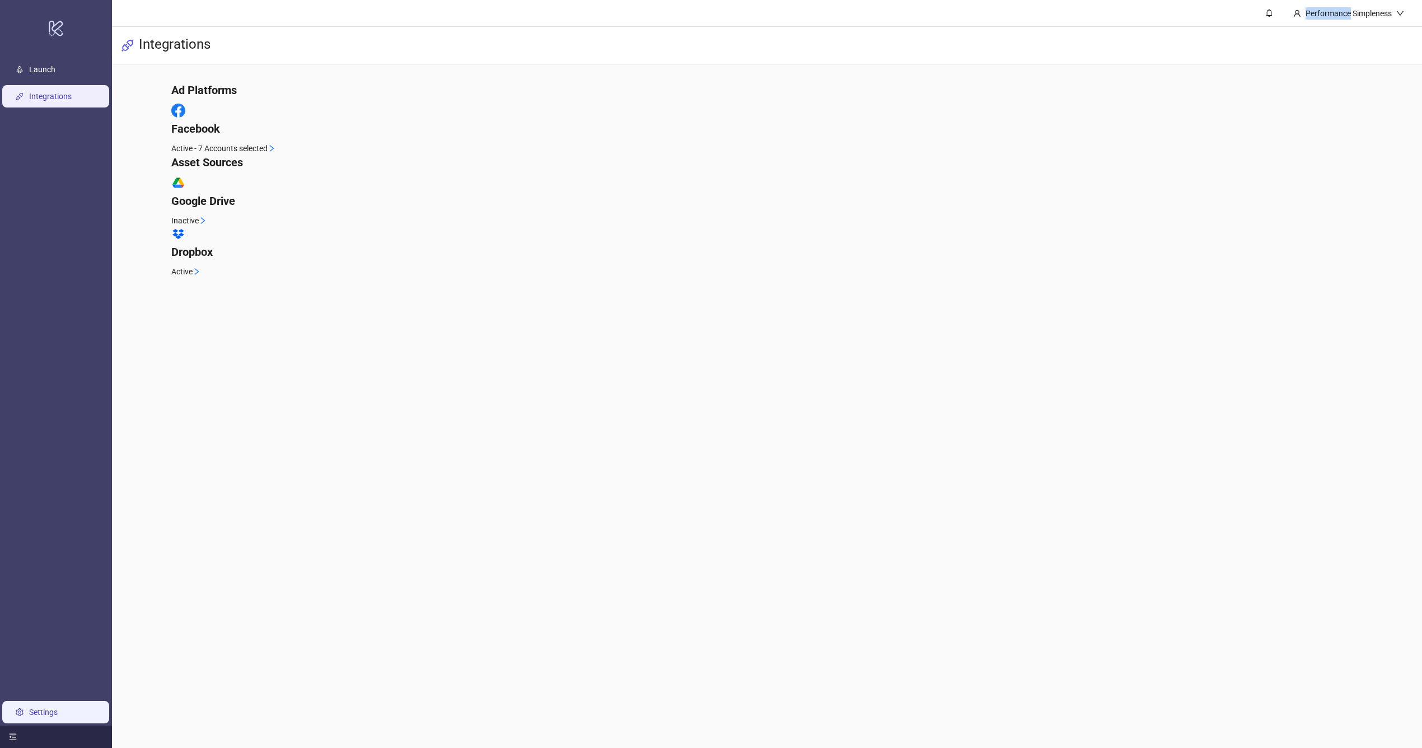
click at [31, 711] on link "Settings" at bounding box center [43, 712] width 29 height 9
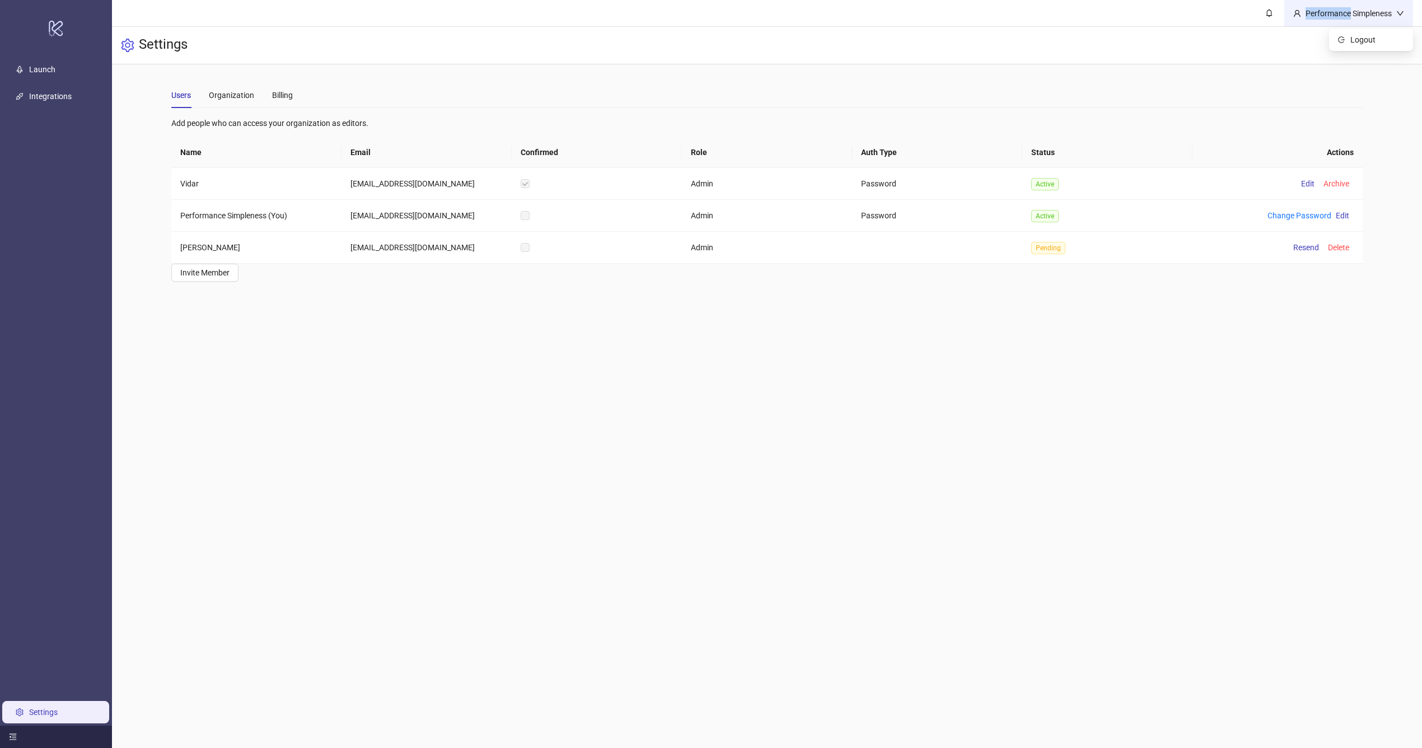
click at [1371, 17] on div "Performance Simpleness" at bounding box center [1348, 13] width 95 height 12
click at [1179, 110] on div "Users Organization Billing Add people who can access your organization as edito…" at bounding box center [766, 181] width 1191 height 199
click at [287, 94] on div "Billing" at bounding box center [282, 95] width 21 height 12
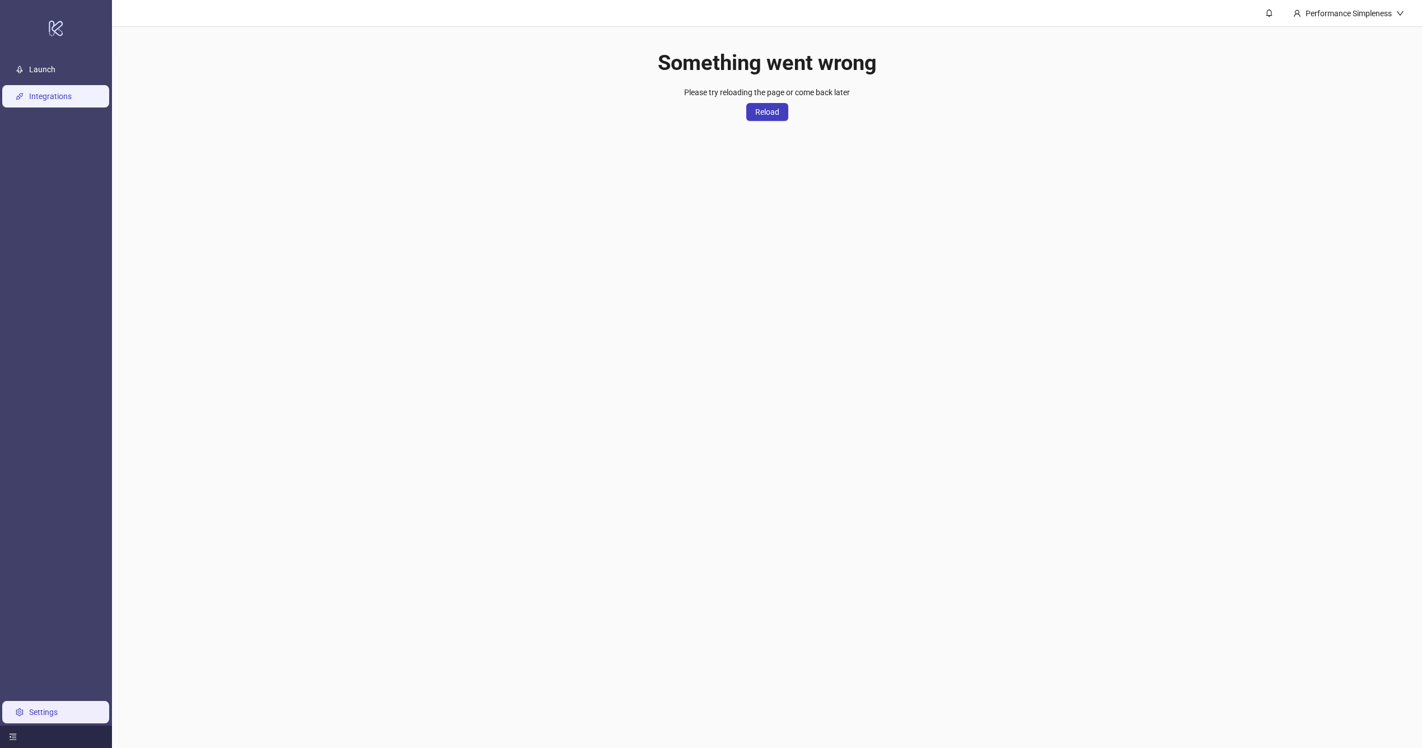
click at [72, 93] on link "Integrations" at bounding box center [50, 96] width 43 height 9
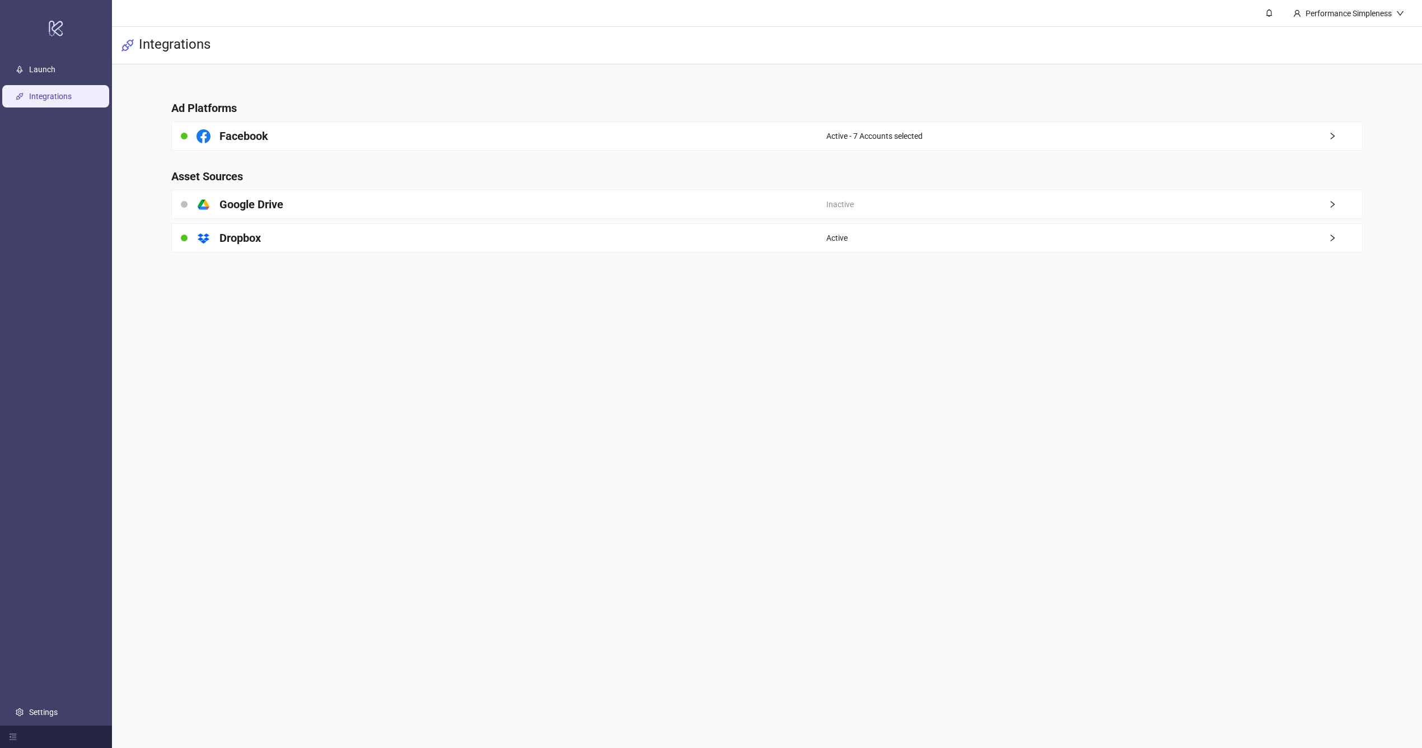
click at [1160, 148] on div "Active - 7 Accounts selected" at bounding box center [1094, 136] width 536 height 28
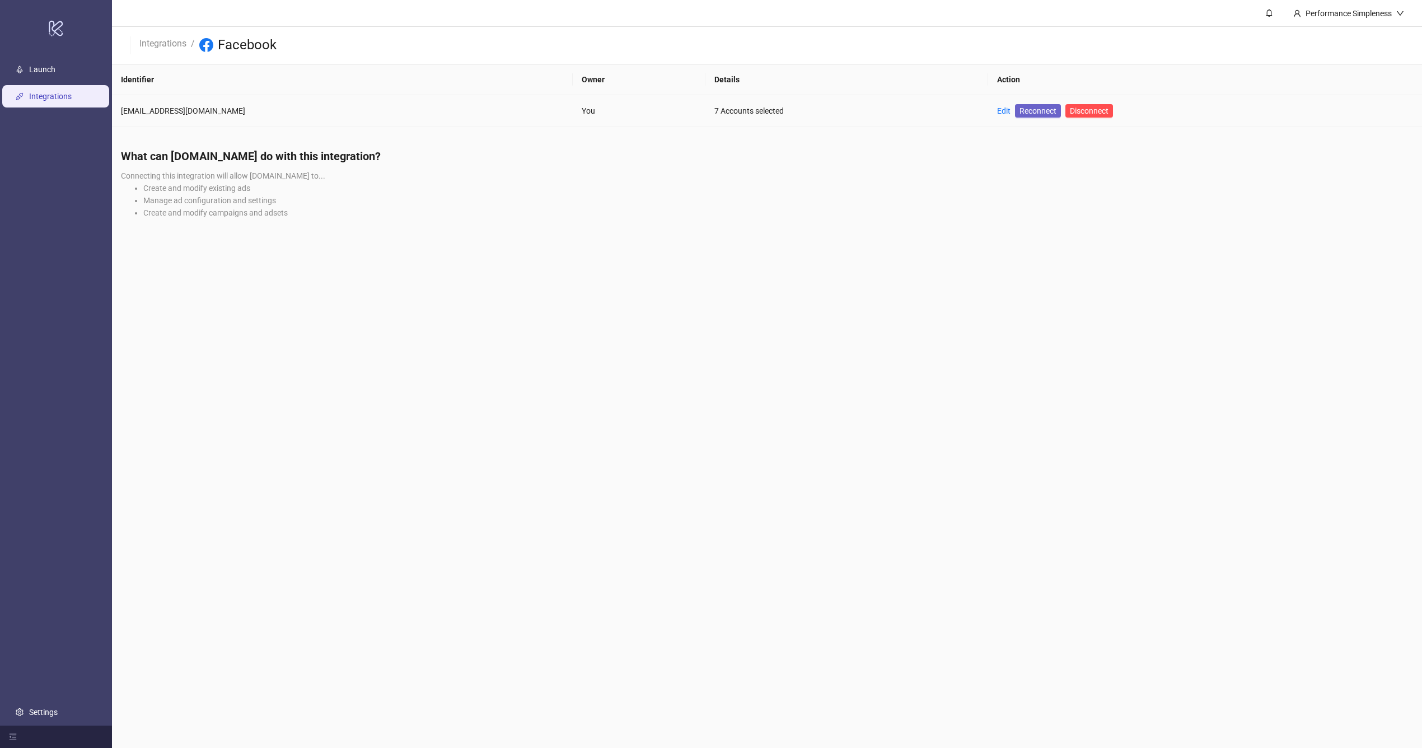
click at [1019, 111] on span "Reconnect" at bounding box center [1037, 111] width 37 height 12
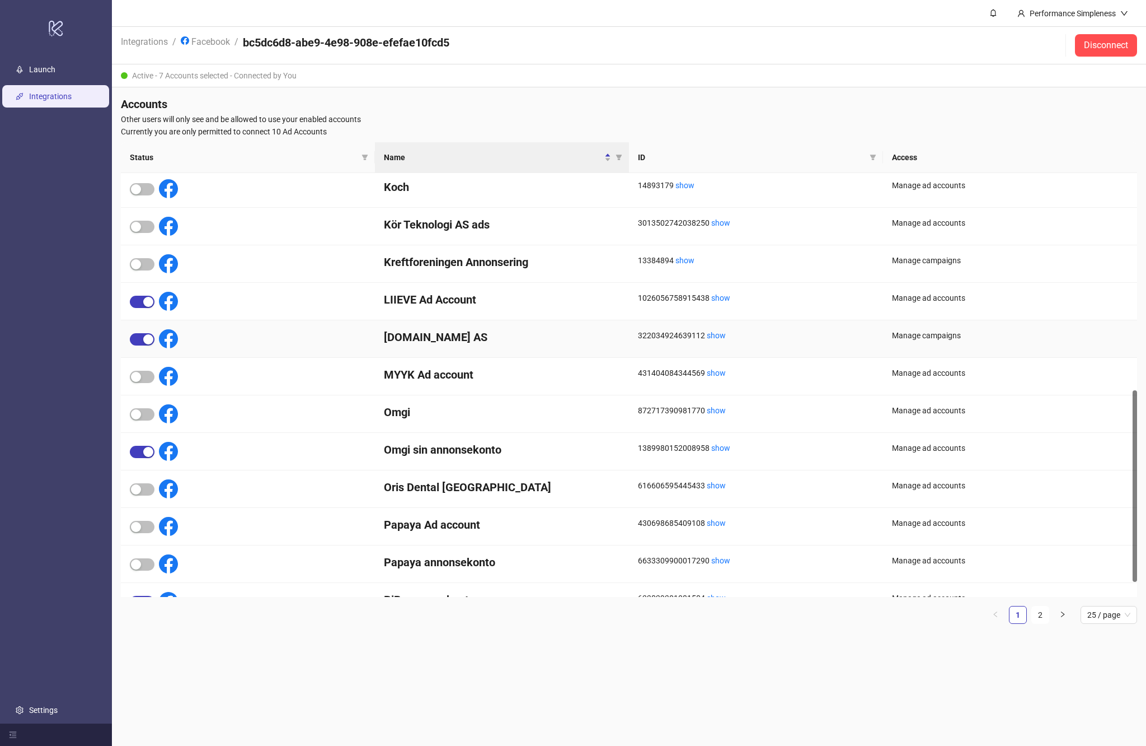
scroll to position [493, 0]
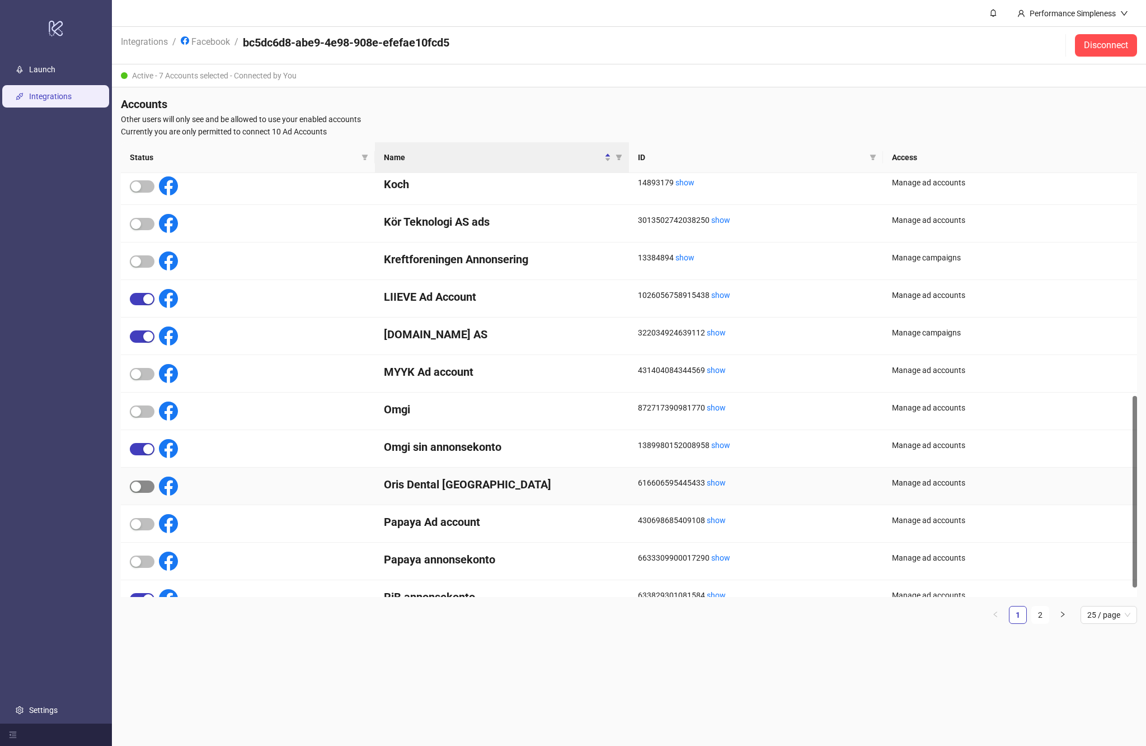
click at [142, 482] on span "button" at bounding box center [142, 486] width 25 height 12
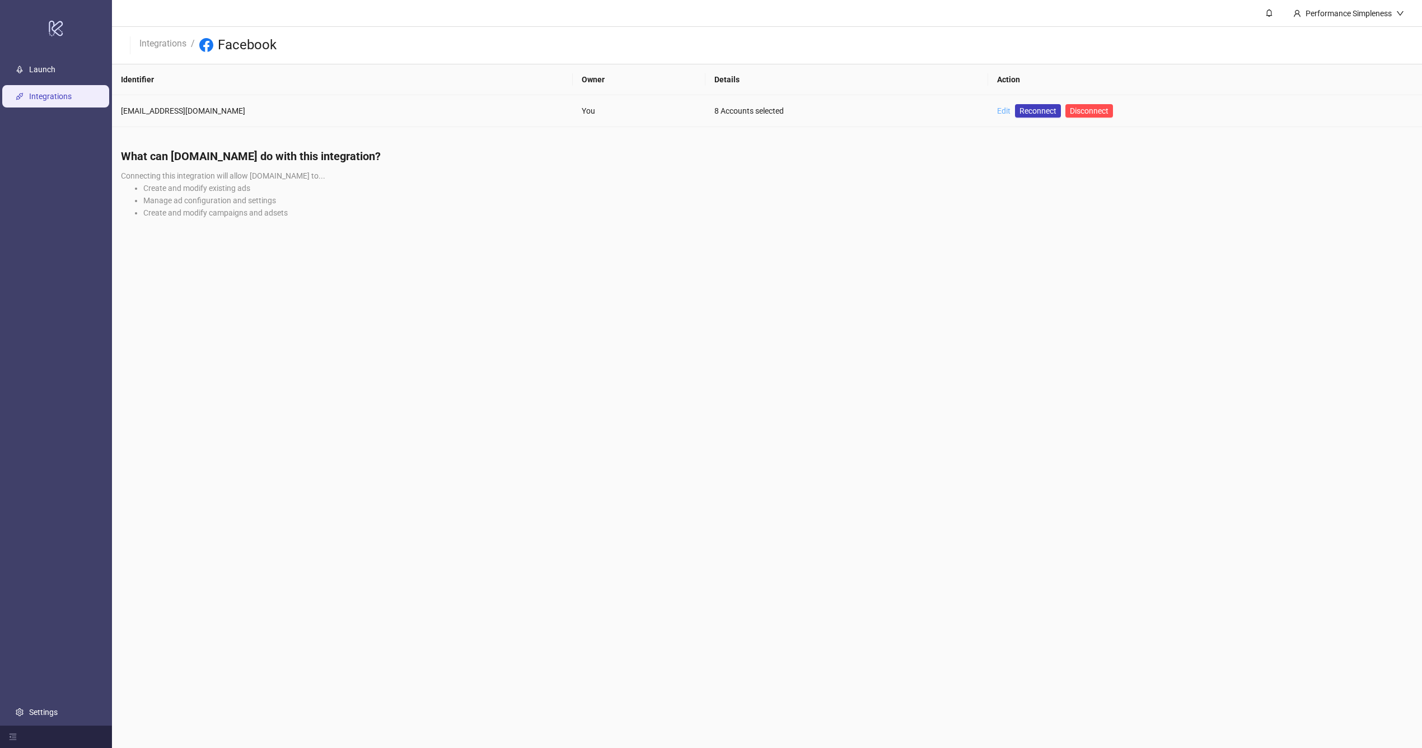
click at [997, 115] on link "Edit" at bounding box center [1003, 110] width 13 height 9
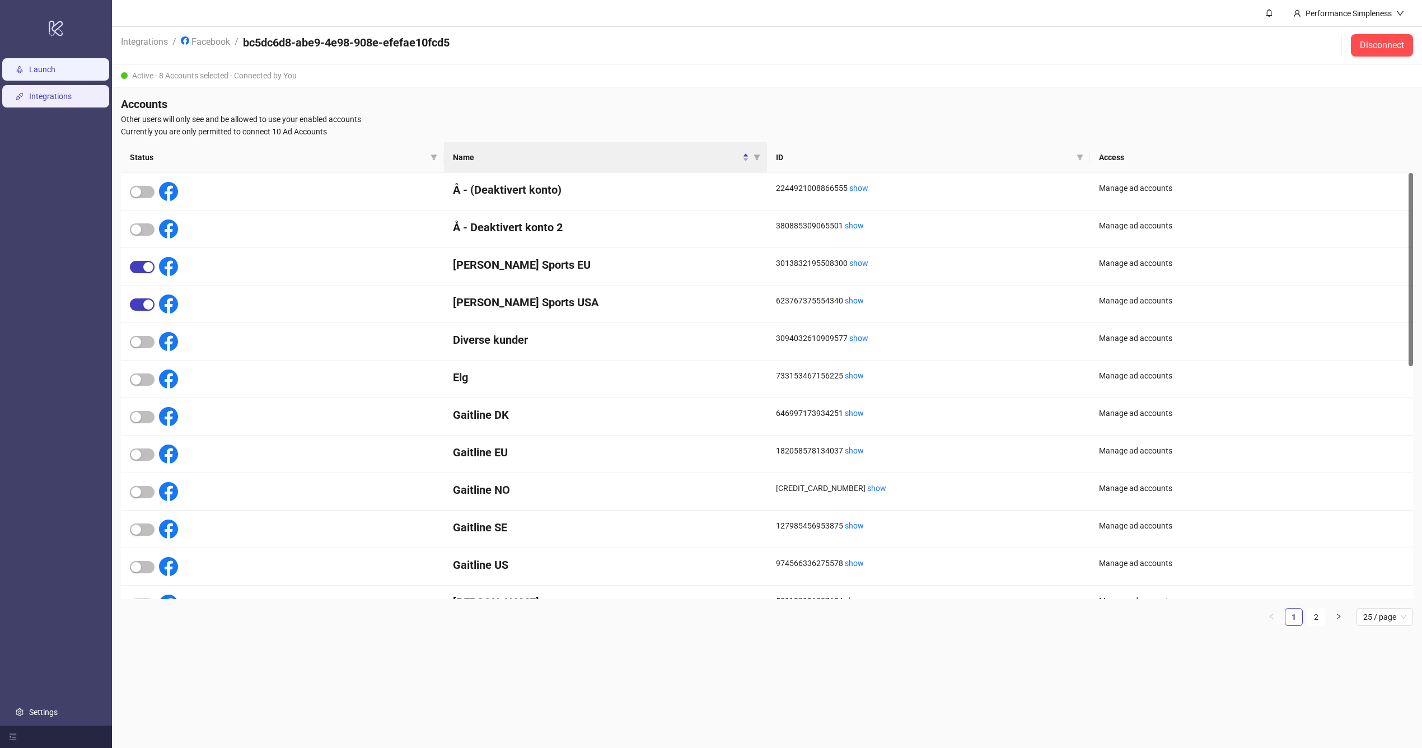
click at [55, 69] on link "Launch" at bounding box center [42, 69] width 26 height 9
